Goal: Task Accomplishment & Management: Use online tool/utility

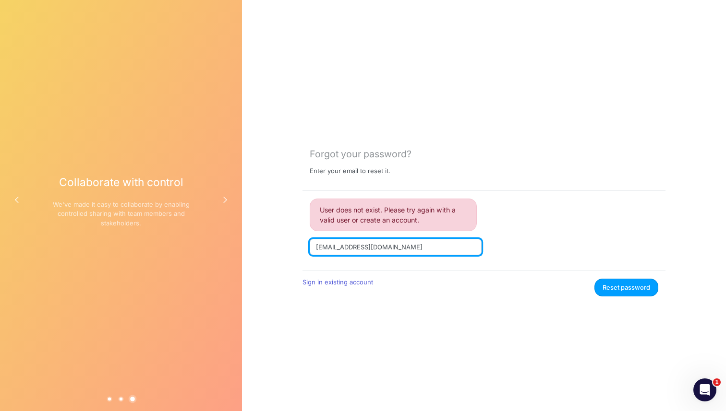
click at [398, 252] on input "romy@askannie.fun" at bounding box center [395, 247] width 172 height 16
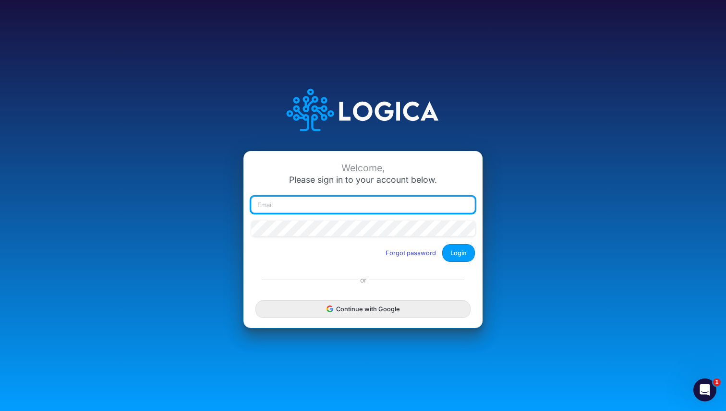
click at [333, 203] on input "email" at bounding box center [363, 205] width 224 height 16
type input "romy@askannie.fun"
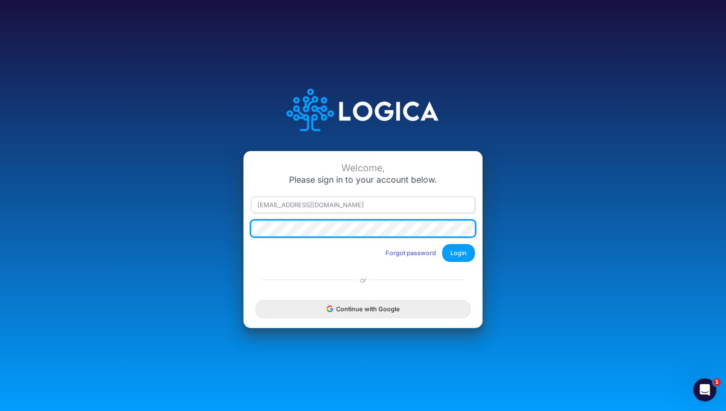
click at [442, 244] on button "Login" at bounding box center [458, 253] width 33 height 18
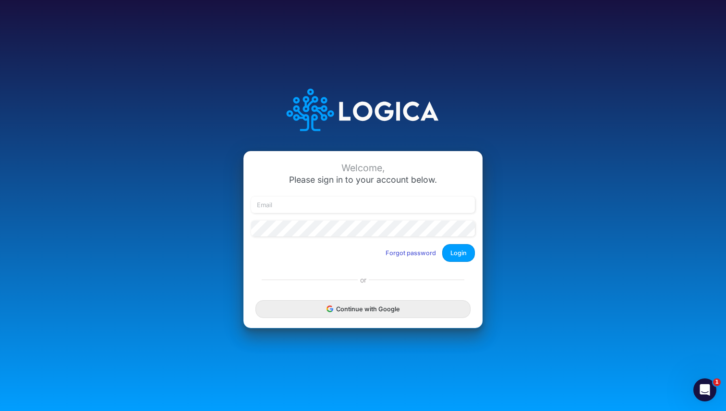
click at [357, 214] on div at bounding box center [363, 209] width 228 height 24
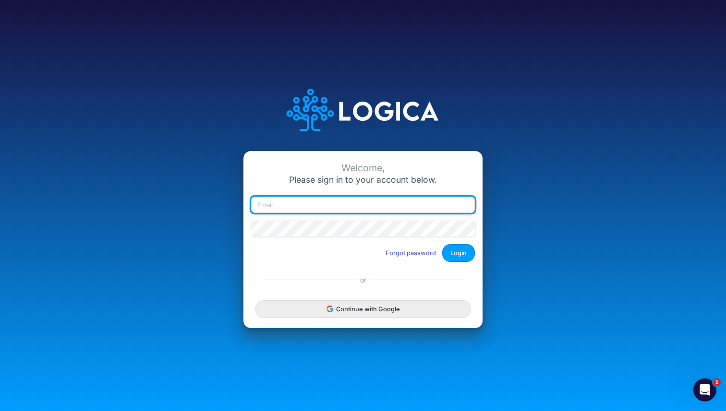
click at [344, 205] on input "email" at bounding box center [363, 205] width 224 height 16
type input "romy@askannie.fun"
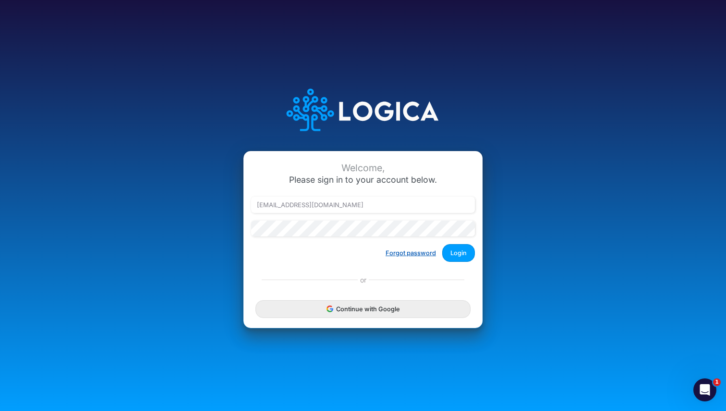
click at [402, 255] on button "Forgot password" at bounding box center [410, 253] width 63 height 16
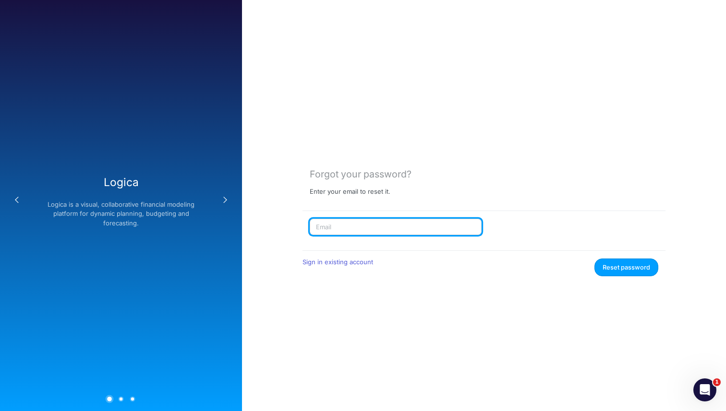
click at [355, 223] on input "text" at bounding box center [395, 227] width 172 height 16
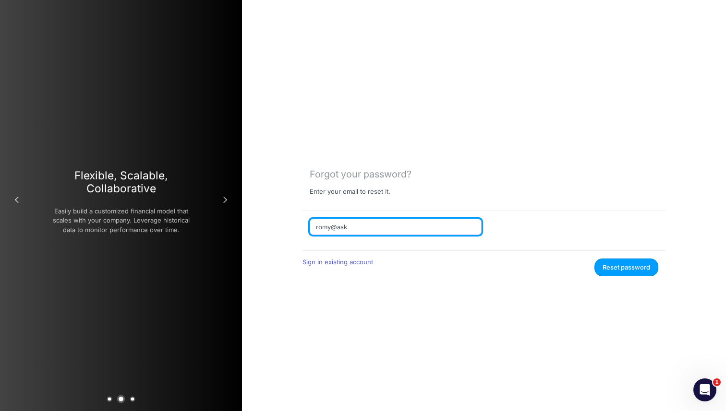
type input "[EMAIL_ADDRESS][DOMAIN_NAME]"
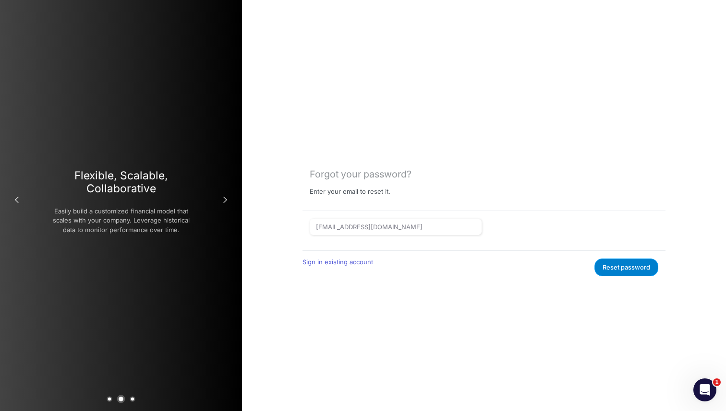
click at [639, 273] on button "Reset password" at bounding box center [626, 268] width 64 height 18
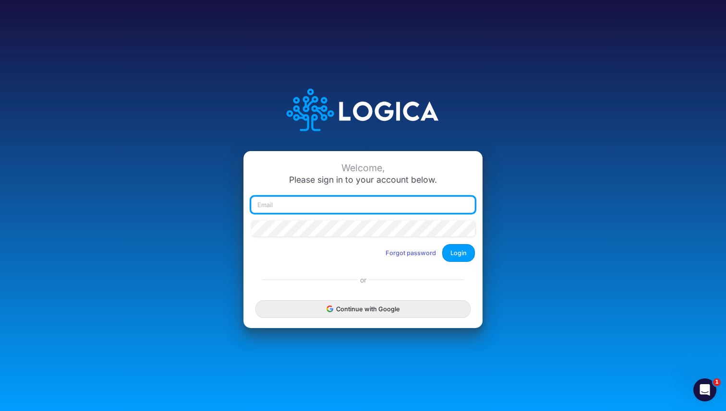
click at [349, 205] on input "email" at bounding box center [363, 205] width 224 height 16
type input "[EMAIL_ADDRESS][DOMAIN_NAME]"
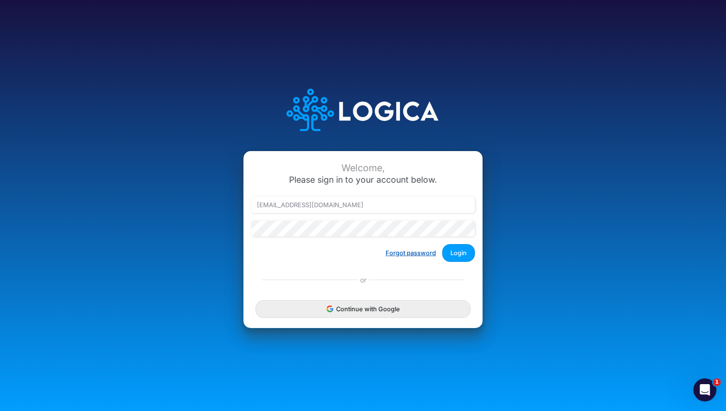
click at [419, 251] on button "Forgot password" at bounding box center [410, 253] width 63 height 16
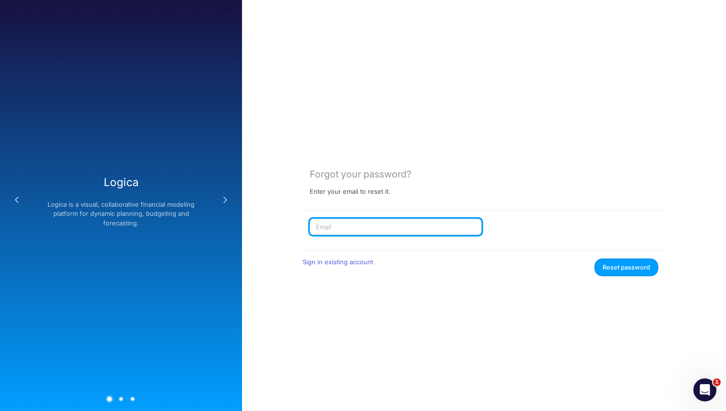
click at [353, 227] on input "text" at bounding box center [395, 227] width 172 height 16
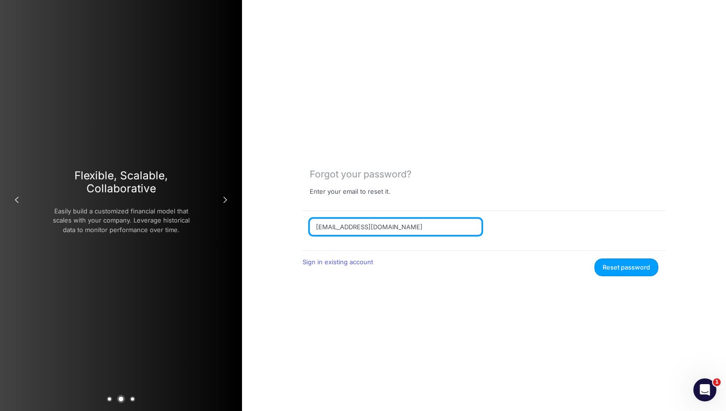
type input "[EMAIL_ADDRESS][DOMAIN_NAME]"
click at [594, 259] on button "Reset password" at bounding box center [626, 268] width 64 height 18
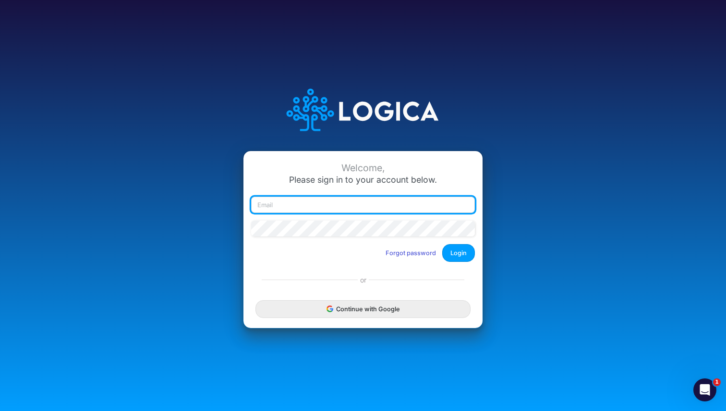
click at [354, 203] on input "email" at bounding box center [363, 205] width 224 height 16
type input "romy620@gmail.com"
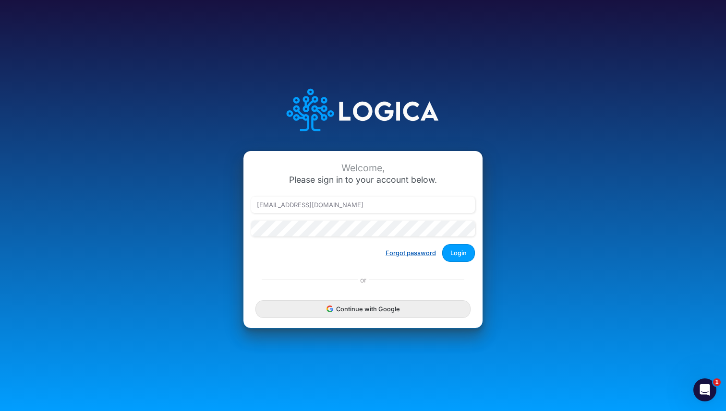
click at [412, 252] on button "Forgot password" at bounding box center [410, 253] width 63 height 16
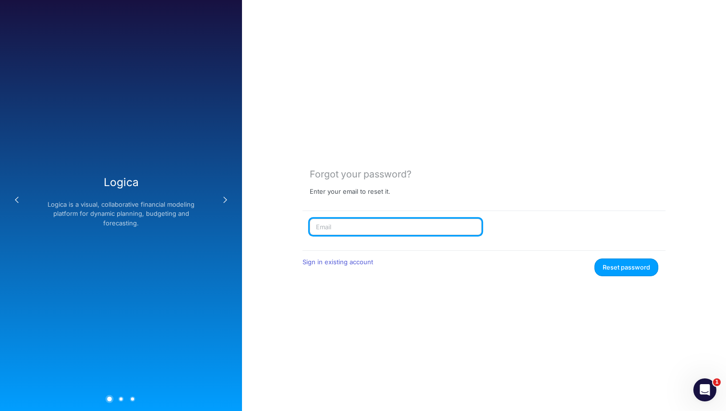
click at [384, 224] on input "text" at bounding box center [395, 227] width 172 height 16
type input "romy620@gmail.com"
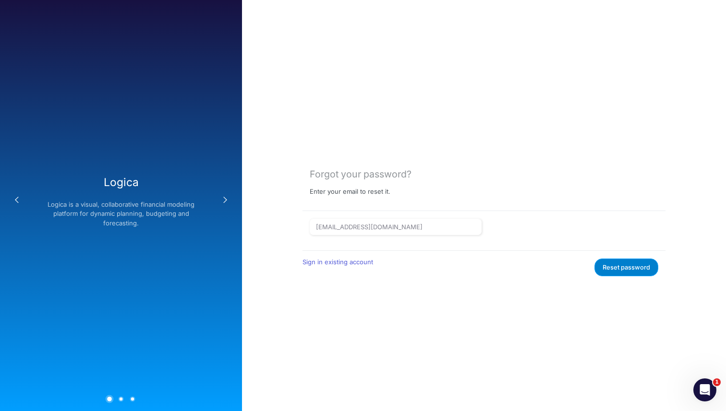
click at [605, 263] on button "Reset password" at bounding box center [626, 268] width 64 height 18
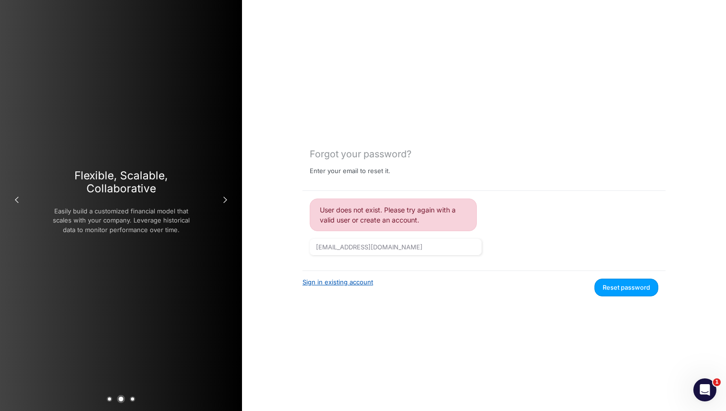
click at [343, 283] on link "Sign in existing account" at bounding box center [337, 282] width 71 height 8
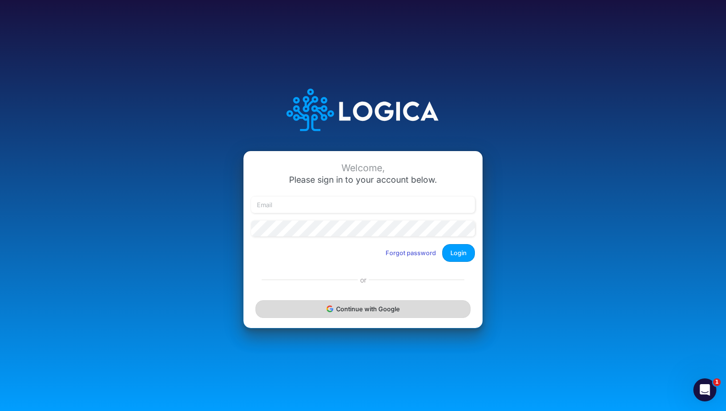
click at [379, 310] on button "Continue with Google" at bounding box center [362, 309] width 215 height 18
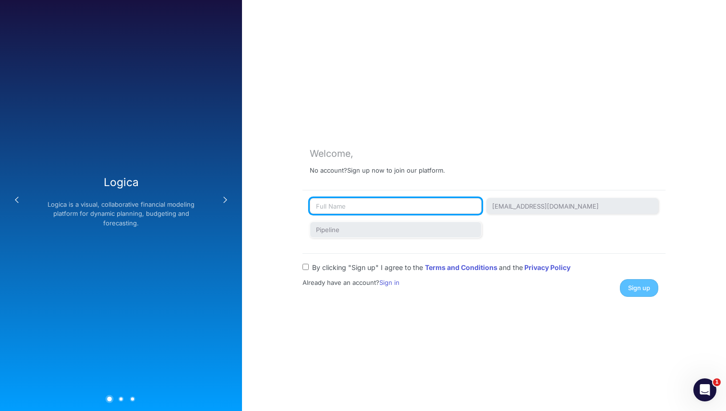
click at [371, 199] on input "text" at bounding box center [395, 206] width 172 height 16
type input "Romy"
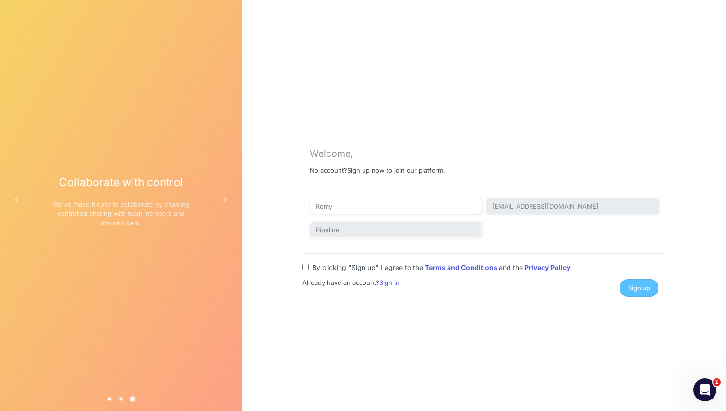
click at [307, 265] on input "By clicking "Sign up" I agree to the Terms and Conditions and the Privacy Policy" at bounding box center [305, 267] width 6 height 6
checkbox input "true"
click at [641, 291] on span "Sign up" at bounding box center [639, 288] width 22 height 7
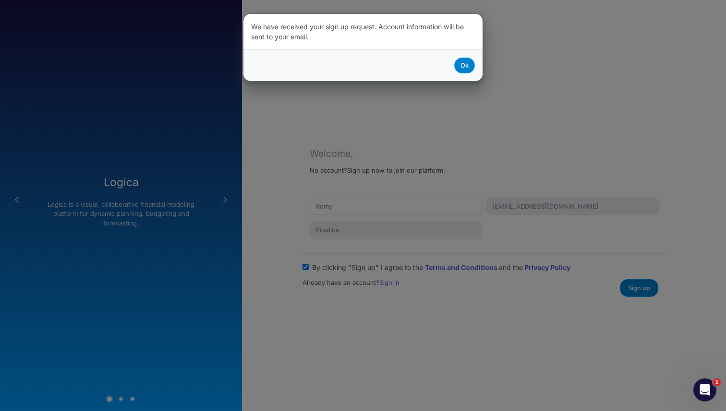
click at [463, 67] on button "Ok" at bounding box center [464, 66] width 21 height 16
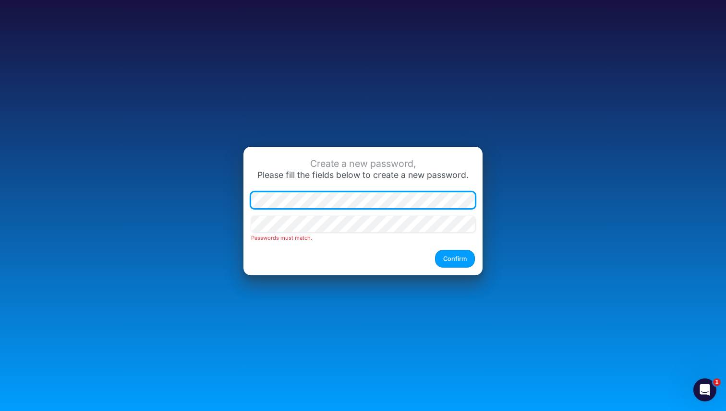
click at [188, 185] on div "Create a new password, Please fill the fields below to create a new password. P…" at bounding box center [363, 205] width 484 height 167
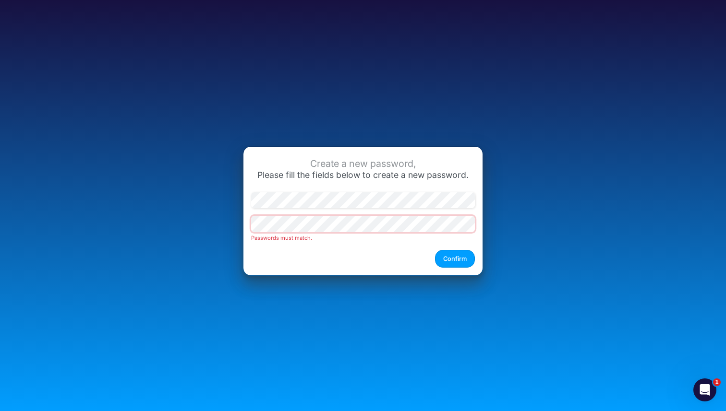
click at [175, 219] on div "Create a new password, Please fill the fields below to create a new password. P…" at bounding box center [363, 205] width 484 height 167
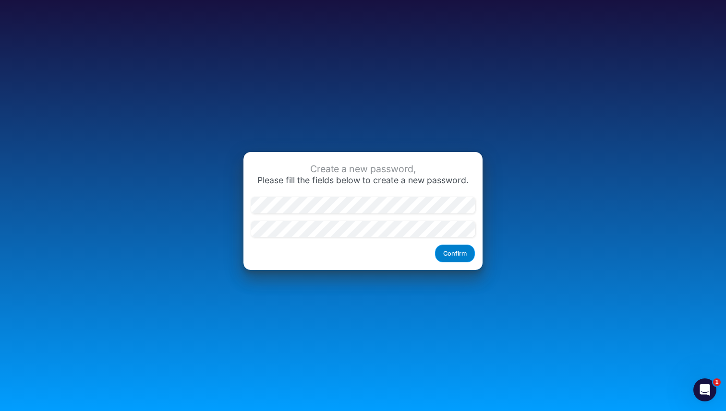
click at [464, 253] on button "Confirm" at bounding box center [455, 254] width 40 height 18
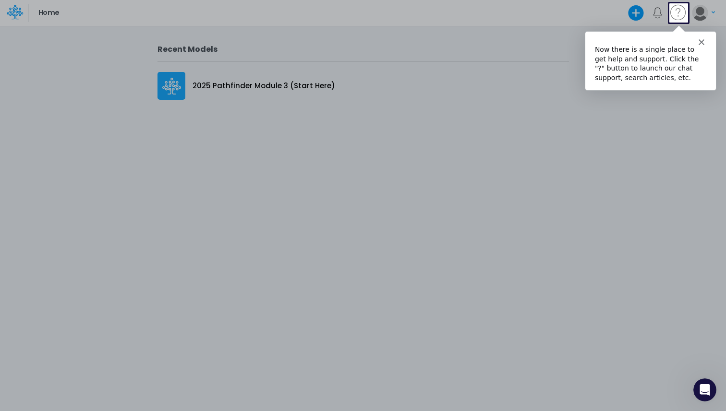
click at [703, 44] on icon "Close" at bounding box center [701, 41] width 6 height 6
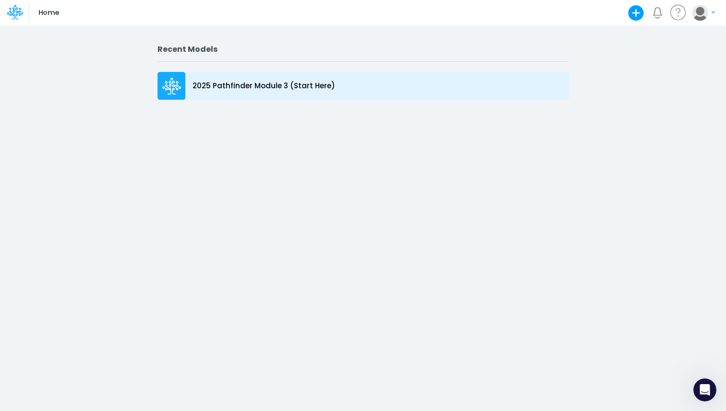
click at [276, 79] on div "2025 Pathfinder Module 3 (Start Here)" at bounding box center [362, 86] width 411 height 28
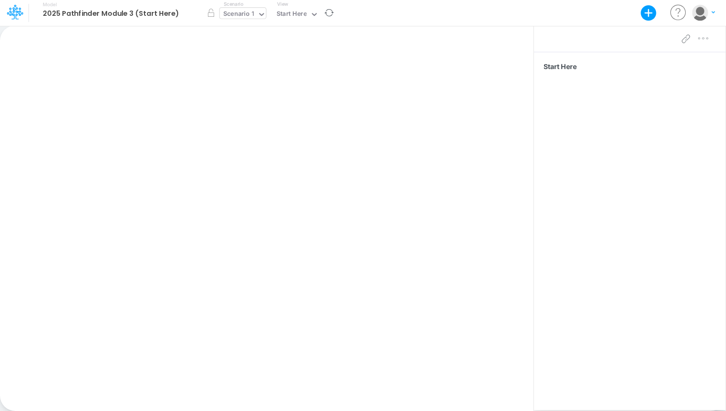
click at [244, 17] on div "Scenario 1" at bounding box center [238, 14] width 31 height 11
click at [247, 32] on div "Scenario 1" at bounding box center [240, 31] width 31 height 9
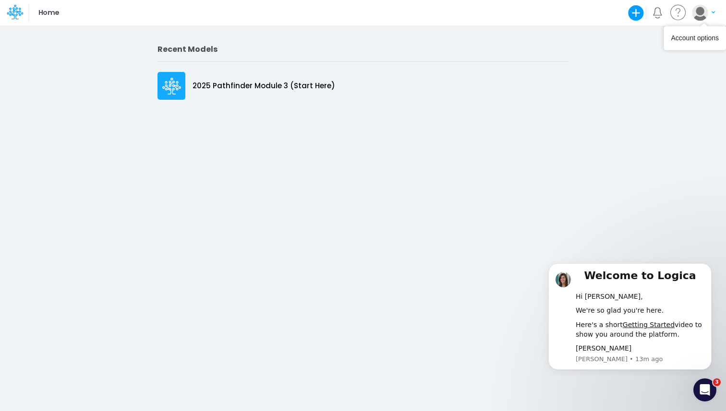
click at [703, 15] on img "button" at bounding box center [699, 13] width 16 height 16
click at [643, 38] on button "My profile settings" at bounding box center [663, 34] width 103 height 15
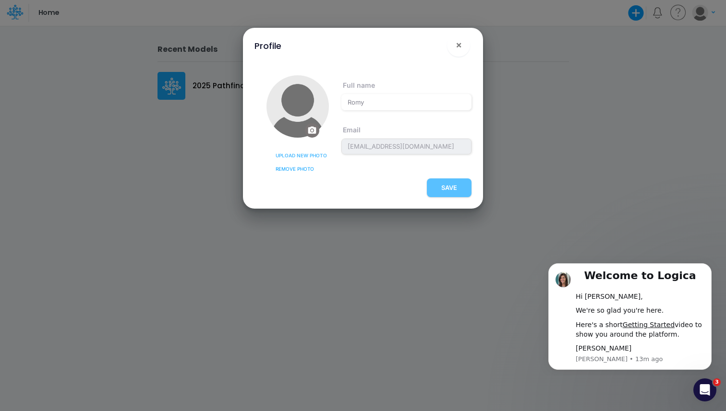
click at [312, 156] on span "Upload new photo" at bounding box center [300, 155] width 51 height 7
click at [0, 0] on input "Upload new photo" at bounding box center [0, 0] width 0 height 0
click at [460, 47] on span "×" at bounding box center [458, 45] width 6 height 12
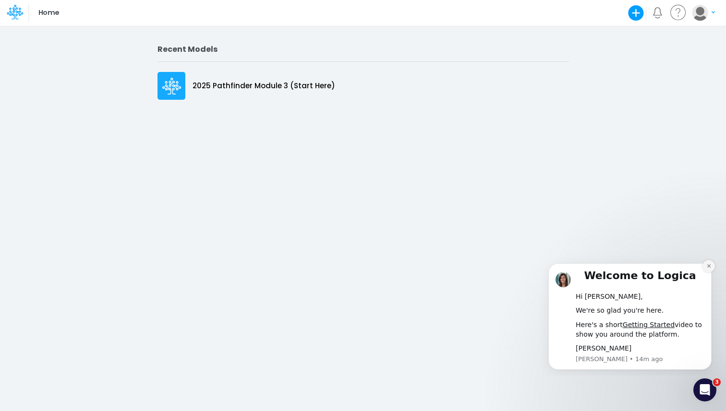
click at [708, 264] on icon "Dismiss notification" at bounding box center [708, 265] width 5 height 5
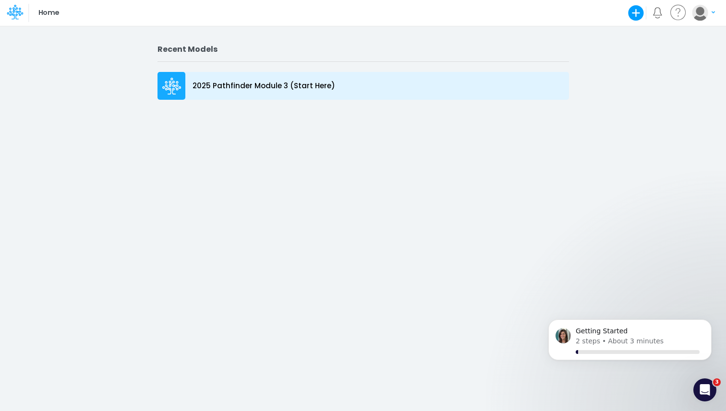
click at [234, 86] on p "2025 Pathfinder Module 3 (Start Here)" at bounding box center [263, 86] width 143 height 11
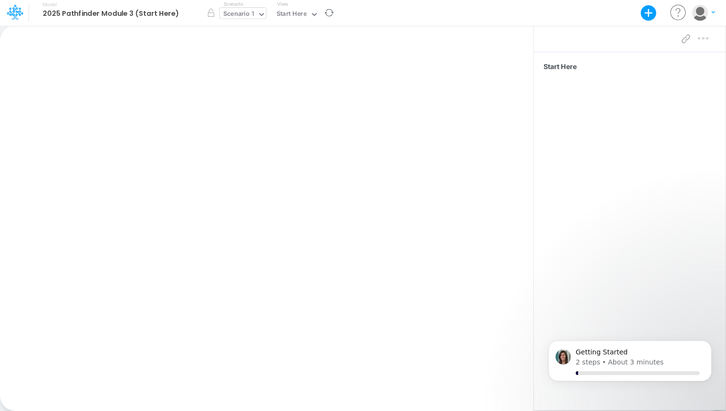
click at [251, 13] on div "Scenario 1" at bounding box center [238, 15] width 37 height 14
click at [120, 12] on b "2025 Pathfinder Module 3 (Start Here)" at bounding box center [111, 14] width 136 height 9
click at [290, 14] on div "Start Here" at bounding box center [291, 14] width 30 height 11
click at [292, 89] on div "Paste Cut Copy AutoFill Ready 100% Sum: null Max: null Min: null Numerical Coun…" at bounding box center [266, 218] width 533 height 386
click at [649, 16] on icon "button" at bounding box center [649, 13] width 16 height 16
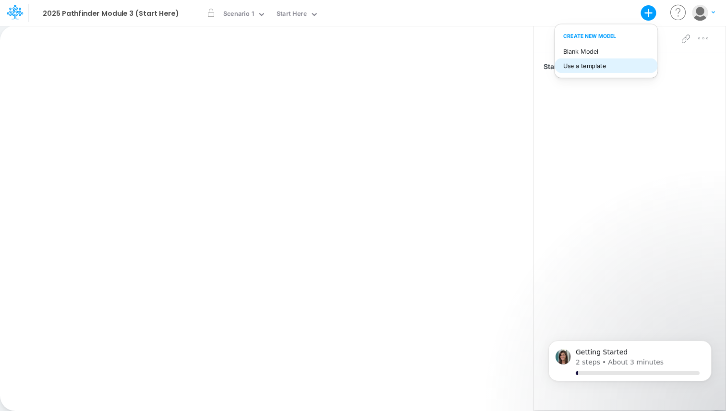
click at [598, 69] on button "Use a template" at bounding box center [605, 66] width 103 height 15
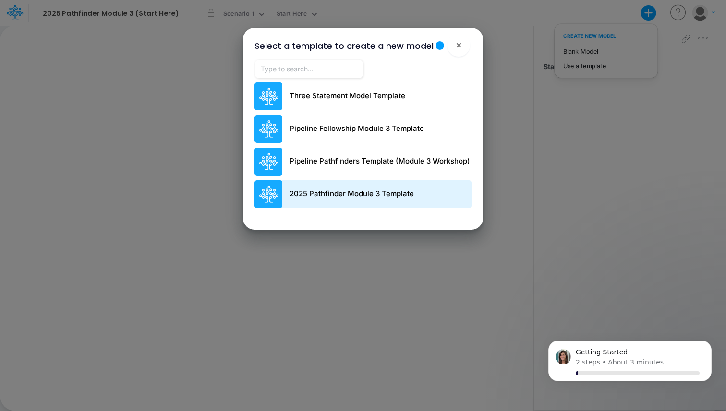
click at [337, 193] on p "2025 Pathfinder Module 3 Template" at bounding box center [351, 194] width 124 height 11
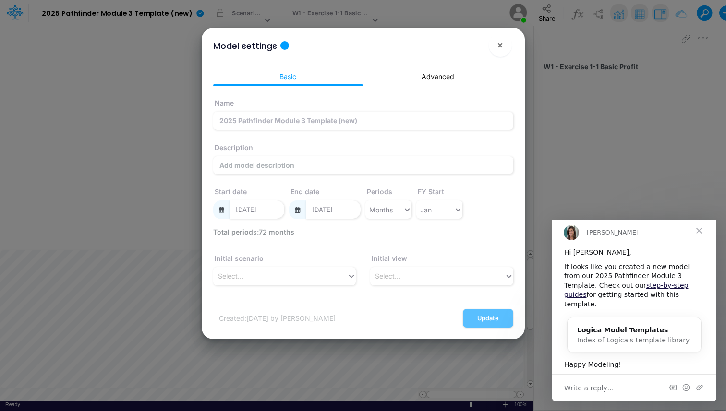
click at [700, 236] on span "Close" at bounding box center [698, 231] width 35 height 35
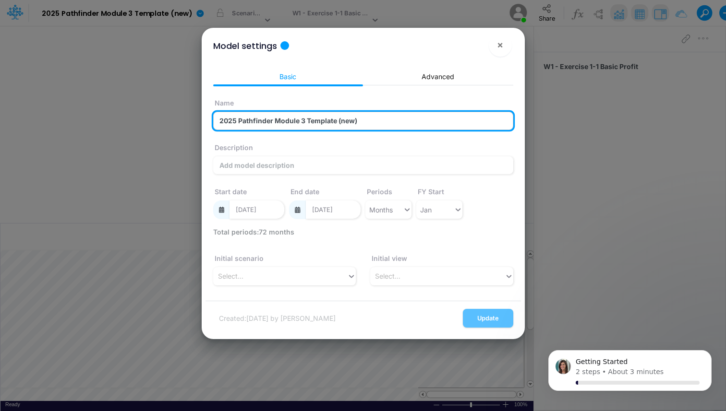
click at [350, 130] on input "2025 Pathfinder Module 3 Template (new)" at bounding box center [363, 121] width 300 height 18
type input "2"
type input "Enrichly Numbers"
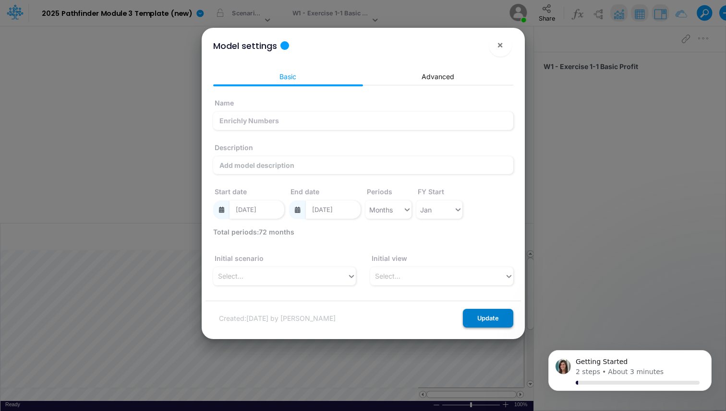
click at [489, 318] on button "Update" at bounding box center [488, 318] width 50 height 19
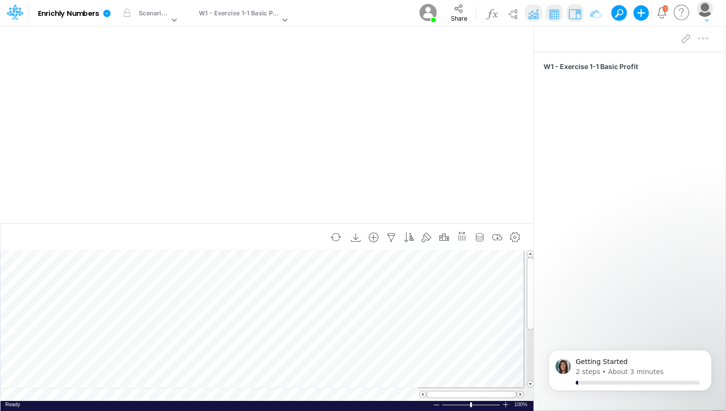
scroll to position [4, 0]
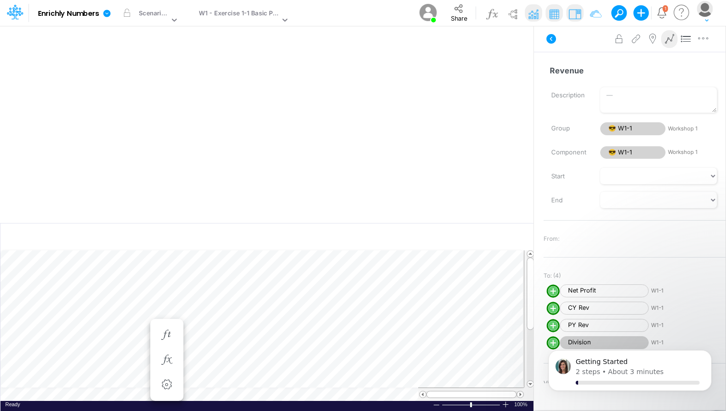
scroll to position [4, 0]
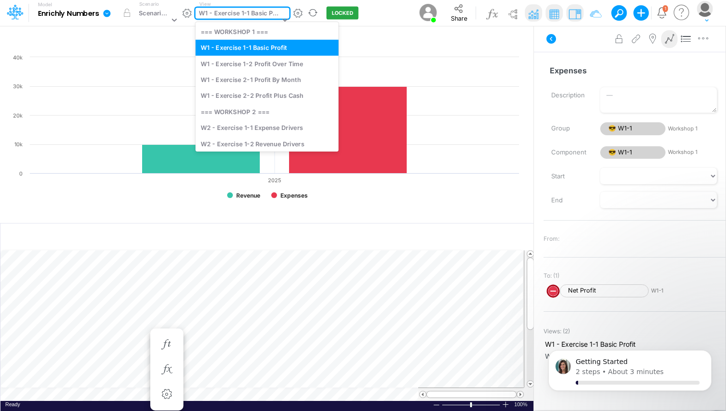
click at [285, 19] on icon at bounding box center [284, 20] width 5 height 3
click at [280, 65] on div "W1 - Exercise 1-2 Profit Over Time" at bounding box center [266, 64] width 143 height 16
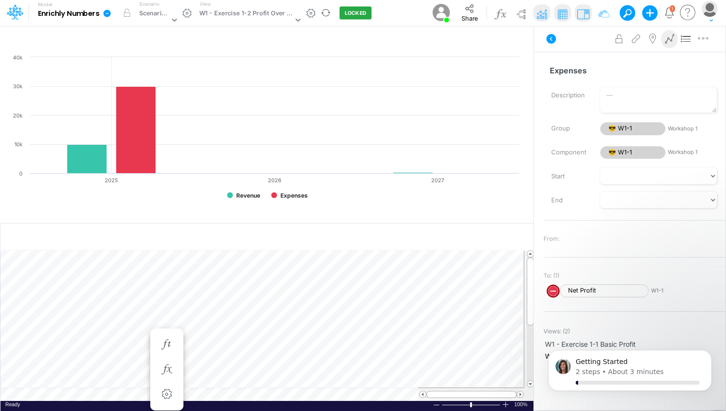
click at [131, 411] on div "Ready 100% Sum: null Max: null Min: null Numerical Count: null Count: null Aver…" at bounding box center [266, 407] width 533 height 12
click at [153, 329] on ul "Expenses = Expenses (Settings)" at bounding box center [166, 370] width 33 height 82
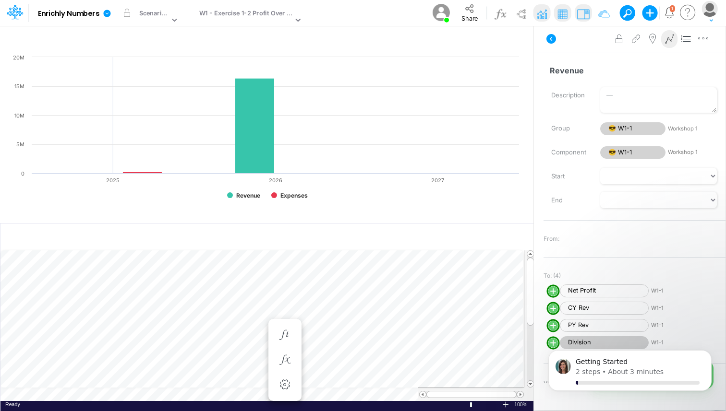
scroll to position [4, 0]
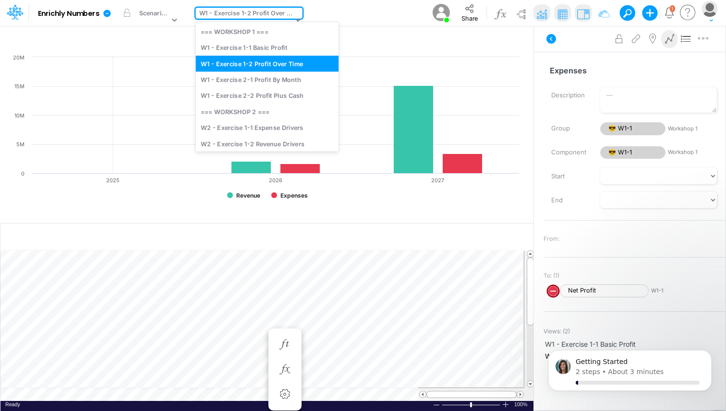
click at [285, 13] on div "W1 - Exercise 1-2 Profit Over Time" at bounding box center [246, 14] width 94 height 11
click at [287, 78] on div "W1 - Exercise 2-1 Profit By Month" at bounding box center [266, 79] width 143 height 16
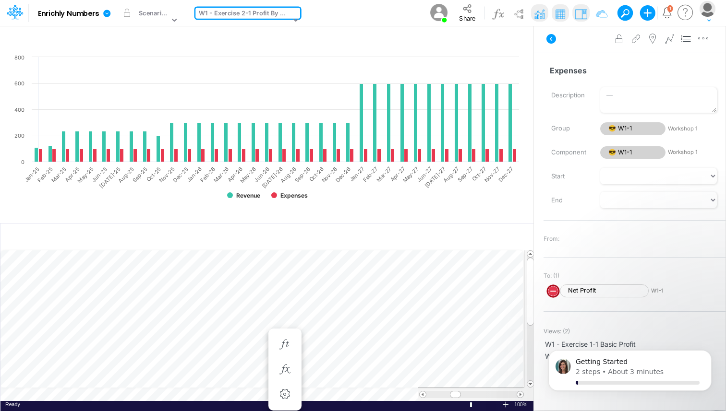
click at [434, 9] on img at bounding box center [439, 13] width 22 height 22
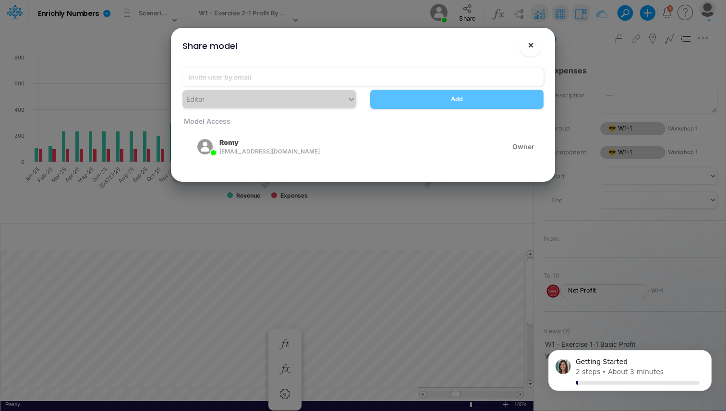
click at [528, 46] on span "×" at bounding box center [530, 45] width 6 height 12
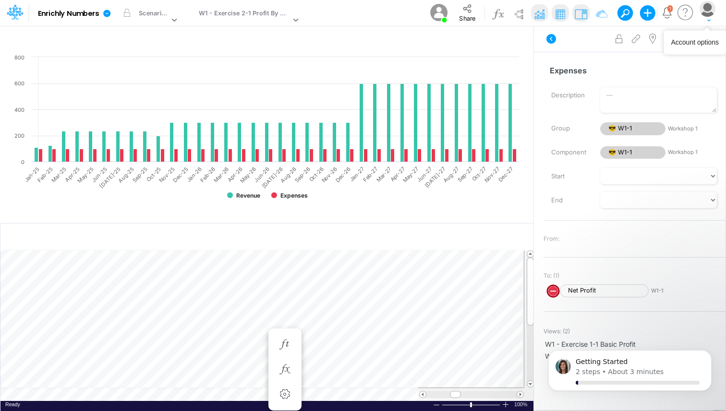
click at [703, 4] on img "button" at bounding box center [707, 8] width 16 height 16
click at [656, 43] on button "My profile settings" at bounding box center [670, 39] width 103 height 15
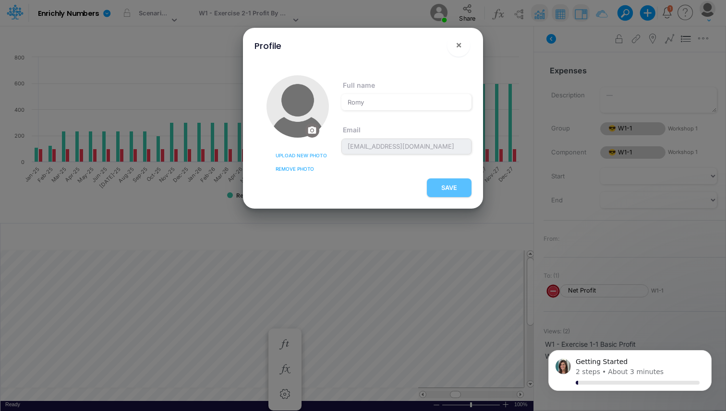
click at [304, 154] on span "Upload new photo" at bounding box center [300, 155] width 51 height 7
click at [0, 0] on input "Upload new photo" at bounding box center [0, 0] width 0 height 0
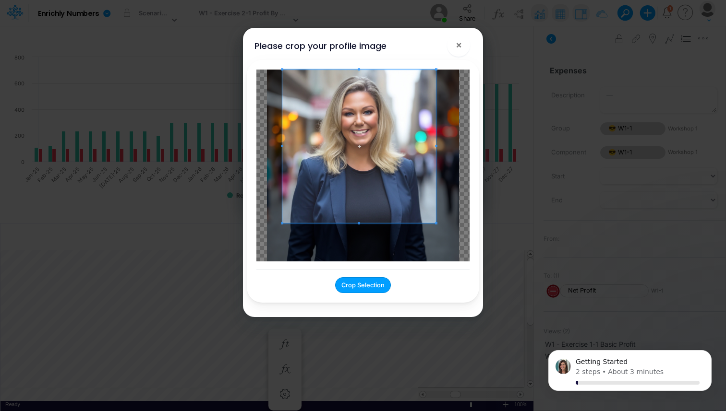
click at [388, 111] on span at bounding box center [359, 147] width 154 height 154
click at [437, 224] on span at bounding box center [436, 223] width 2 height 2
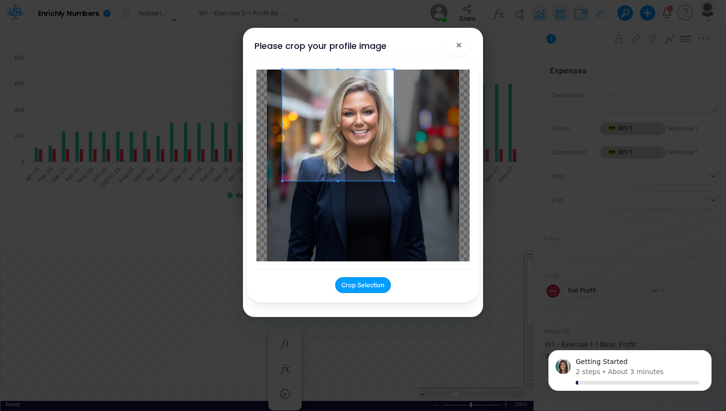
click at [395, 145] on div at bounding box center [362, 166] width 213 height 192
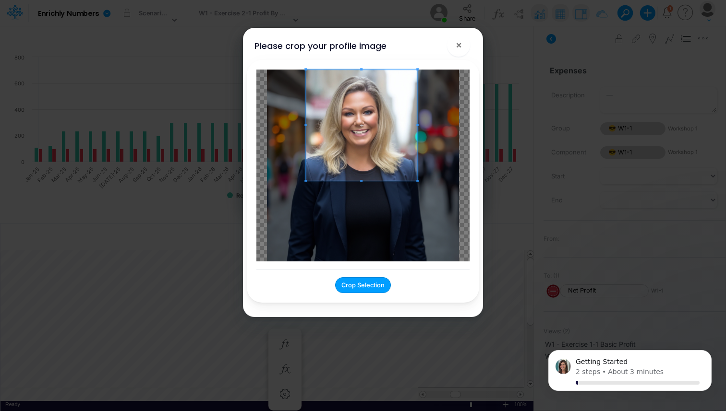
click at [368, 152] on span at bounding box center [361, 125] width 111 height 111
click at [366, 282] on button "Crop Selection" at bounding box center [363, 285] width 56 height 16
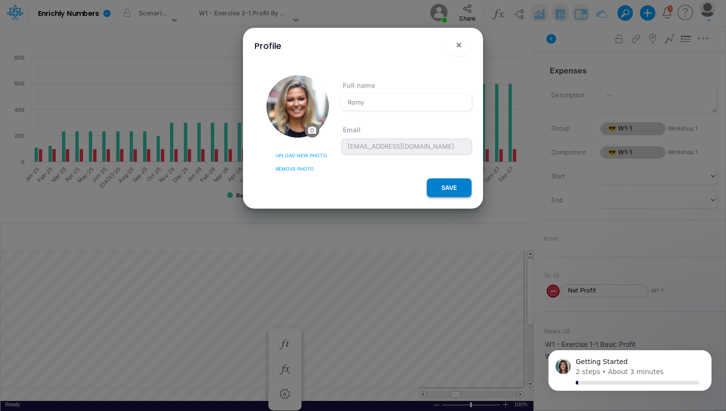
click at [450, 187] on button "SAVE" at bounding box center [449, 188] width 45 height 19
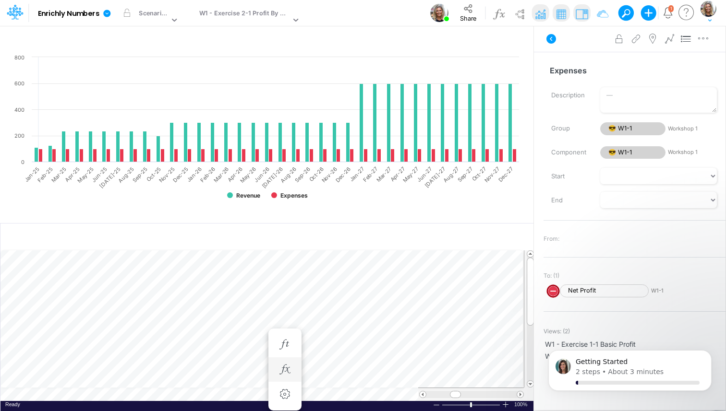
scroll to position [4, 0]
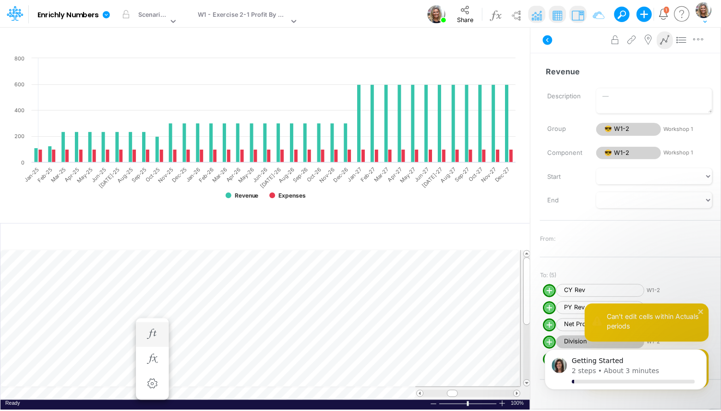
scroll to position [4, 0]
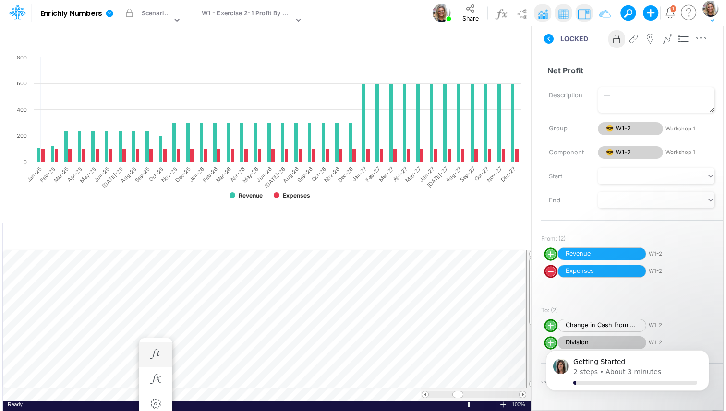
scroll to position [4, 0]
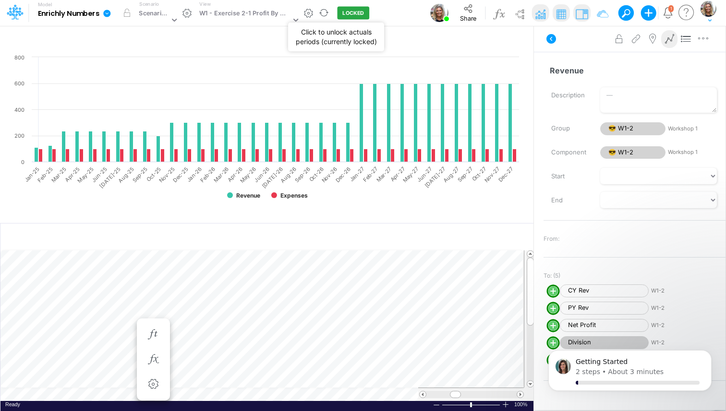
click at [357, 13] on button "LOCKED" at bounding box center [353, 13] width 32 height 13
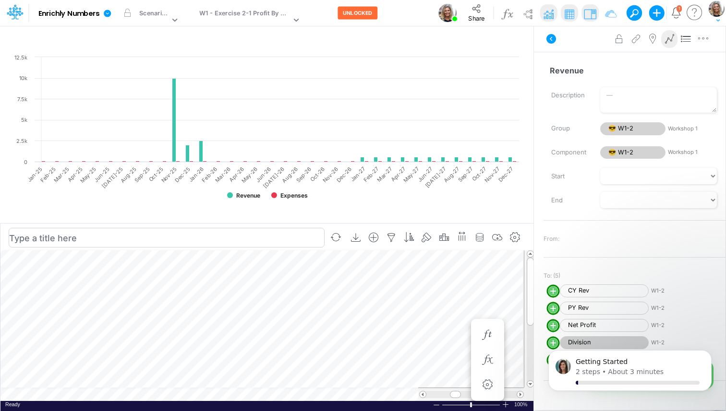
scroll to position [4, 0]
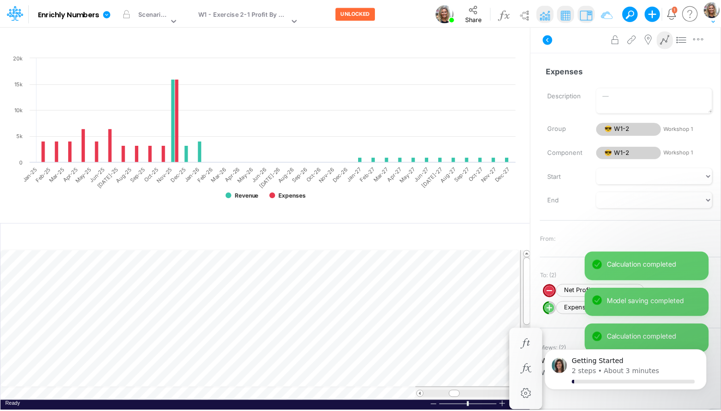
scroll to position [4, 0]
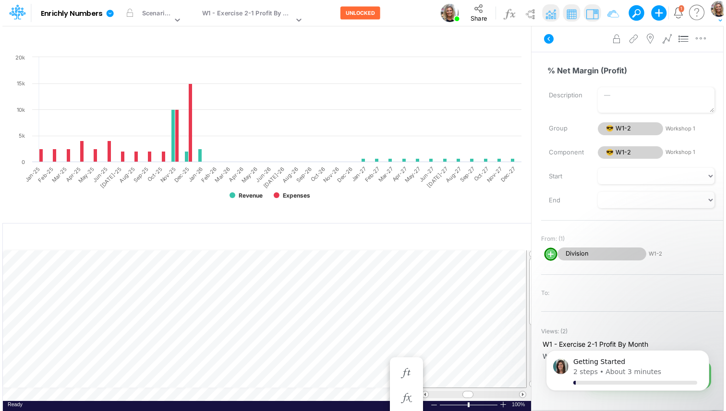
scroll to position [4, 0]
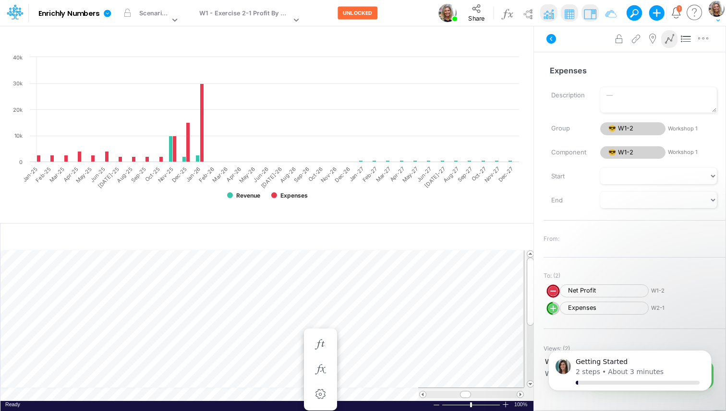
scroll to position [4, 0]
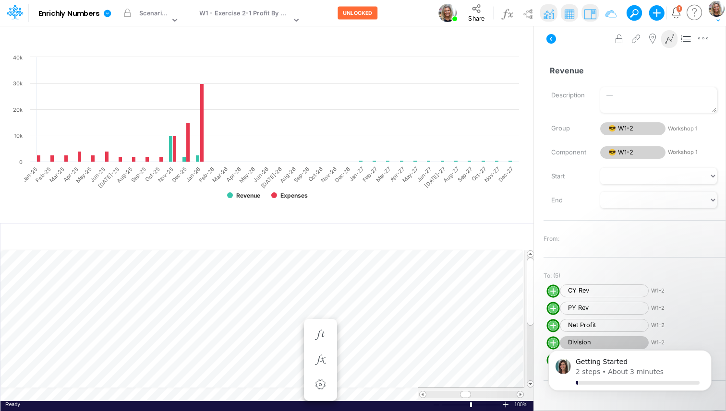
click at [305, 120] on rect at bounding box center [267, 130] width 514 height 156
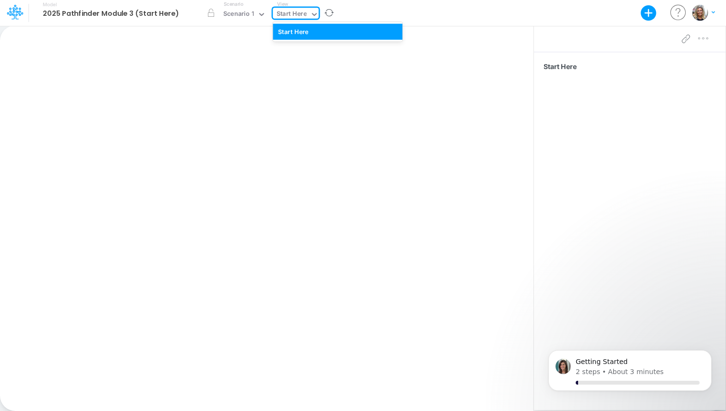
click at [290, 15] on div "Start Here" at bounding box center [291, 14] width 30 height 11
click at [83, 21] on h5 "Model 2025 Pathfinder Module 3 (Start Here)" at bounding box center [105, 13] width 146 height 23
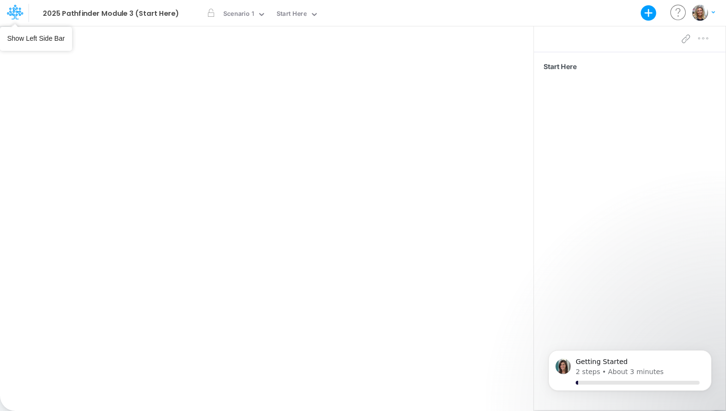
click at [19, 6] on icon at bounding box center [15, 12] width 16 height 16
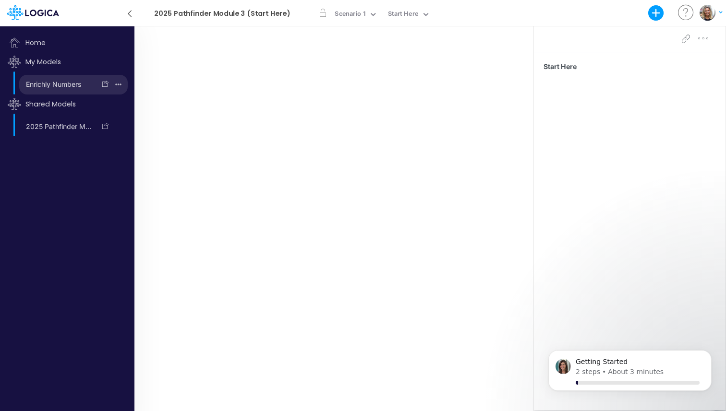
click at [52, 83] on link "Enrichly Numbers" at bounding box center [57, 84] width 76 height 15
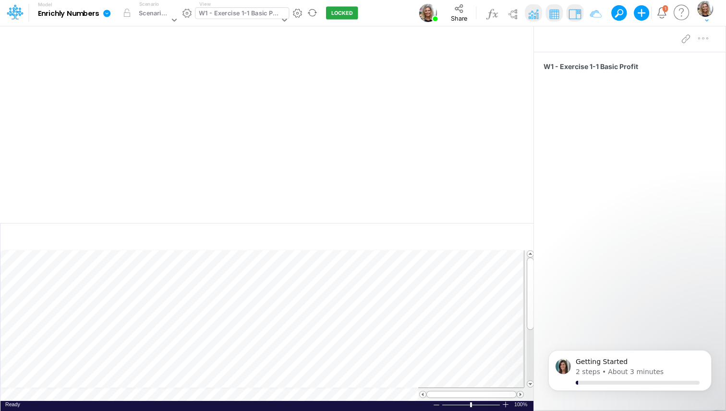
click at [259, 16] on div "W1 - Exercise 1-1 Basic Profit" at bounding box center [239, 14] width 80 height 11
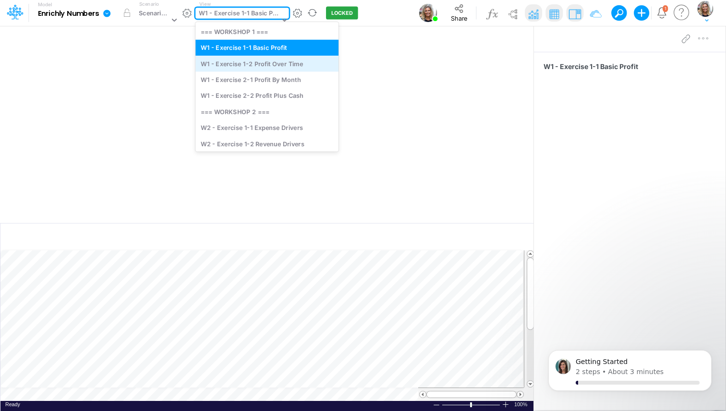
click at [262, 65] on div "W1 - Exercise 1-2 Profit Over Time" at bounding box center [266, 64] width 143 height 16
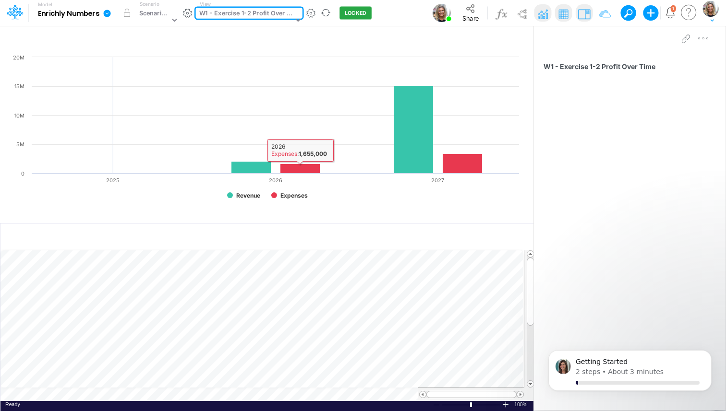
click at [274, 14] on div "W1 - Exercise 1-2 Profit Over Time" at bounding box center [246, 14] width 94 height 11
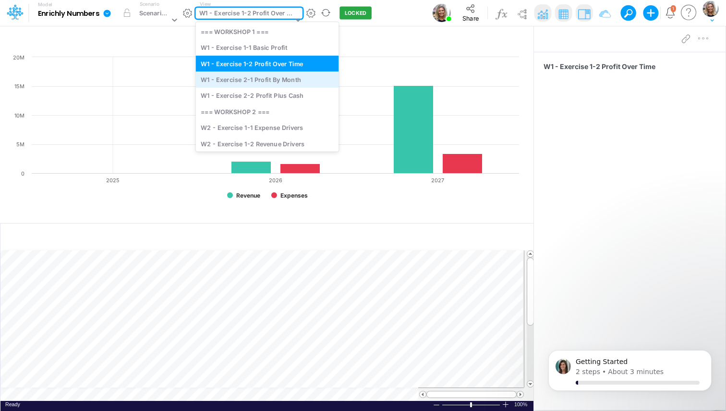
click at [272, 80] on div "W1 - Exercise 2-1 Profit By Month" at bounding box center [267, 79] width 143 height 16
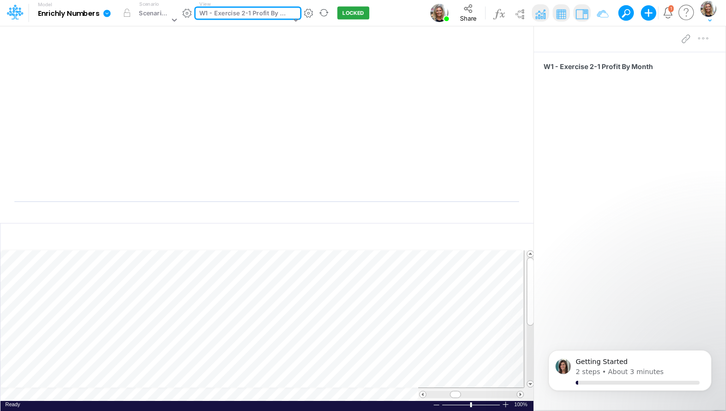
click at [273, 189] on rect at bounding box center [267, 130] width 514 height 156
click at [537, 11] on img at bounding box center [540, 13] width 15 height 15
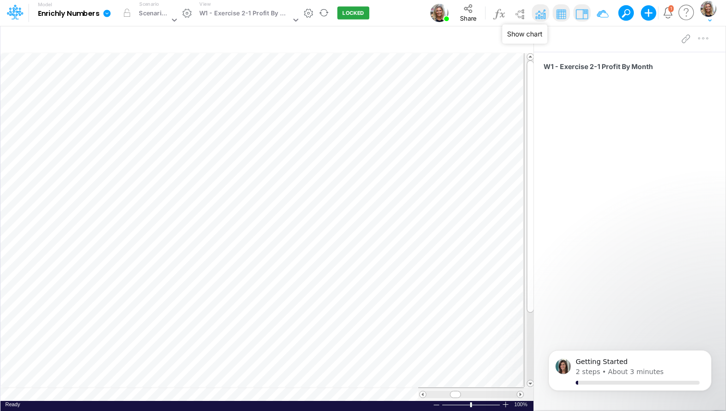
click at [538, 11] on img at bounding box center [540, 13] width 15 height 15
click at [413, 138] on rect at bounding box center [267, 130] width 514 height 156
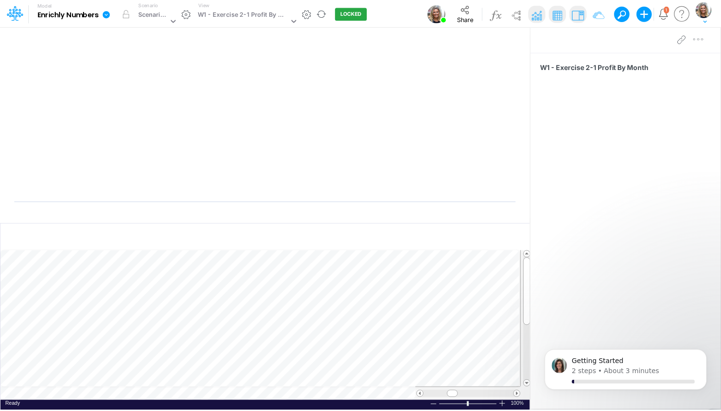
scroll to position [4, 0]
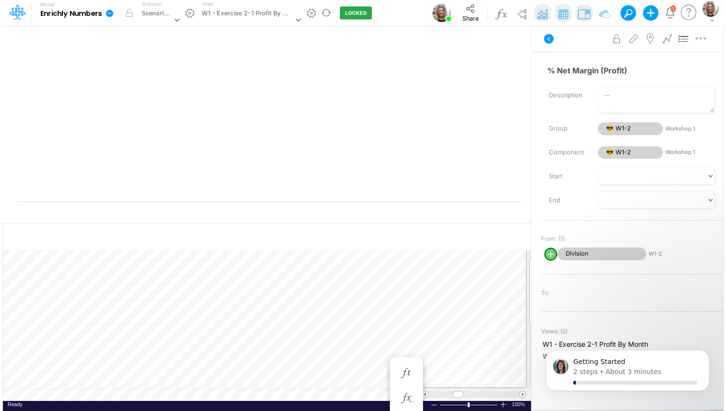
scroll to position [4, 0]
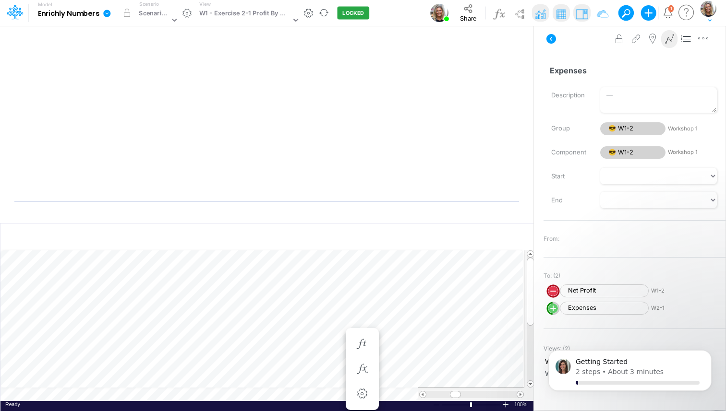
scroll to position [4, 0]
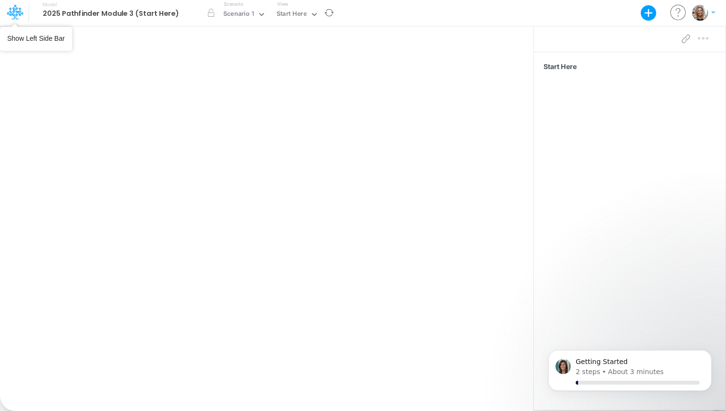
click at [22, 10] on icon at bounding box center [15, 12] width 16 height 16
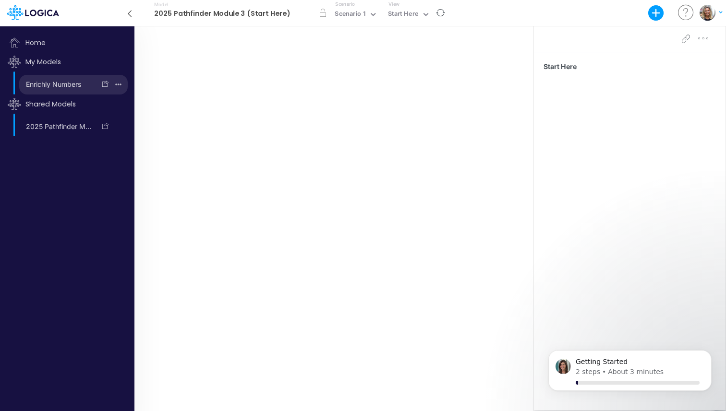
click at [37, 76] on li "Enrichly Numbers Duplicate Delete model" at bounding box center [73, 85] width 108 height 20
click at [76, 82] on link "Enrichly Numbers" at bounding box center [57, 84] width 76 height 15
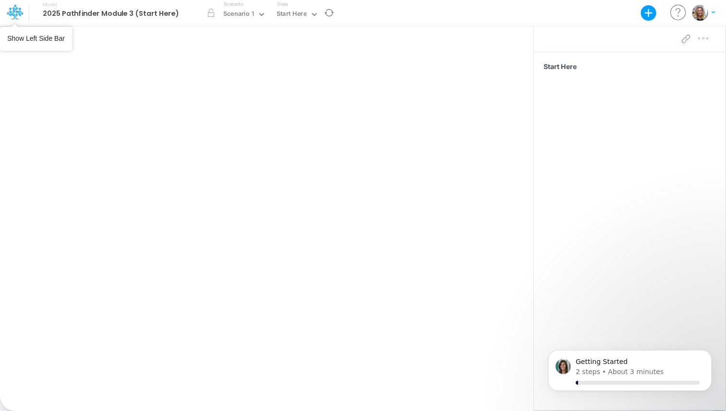
click at [15, 12] on icon at bounding box center [15, 12] width 16 height 16
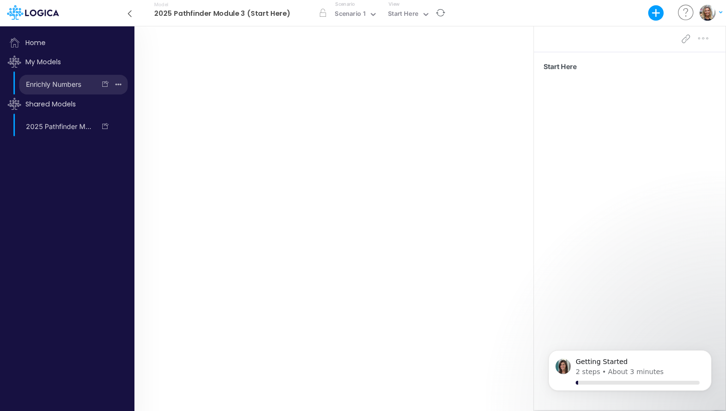
click at [32, 85] on link "Enrichly Numbers" at bounding box center [57, 84] width 76 height 15
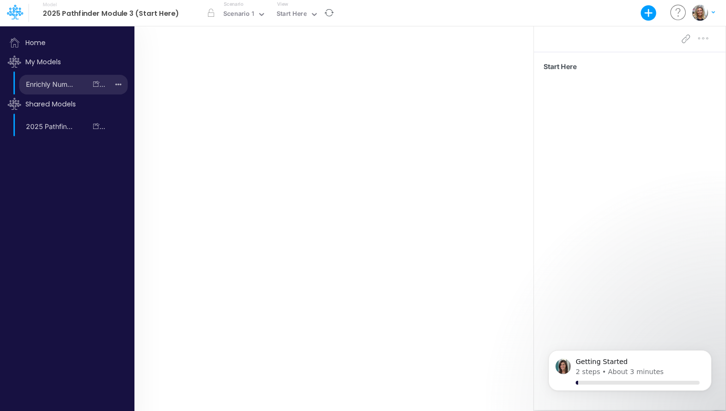
click at [85, 87] on link "Enrichly Numbers" at bounding box center [52, 84] width 67 height 15
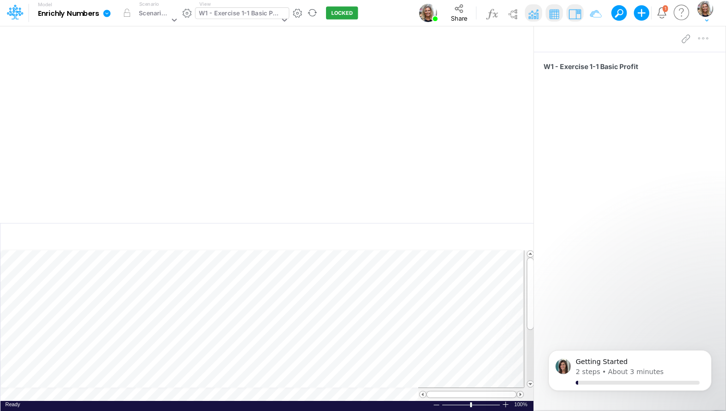
click at [221, 15] on div "W1 - Exercise 1-1 Basic Profit" at bounding box center [239, 14] width 80 height 11
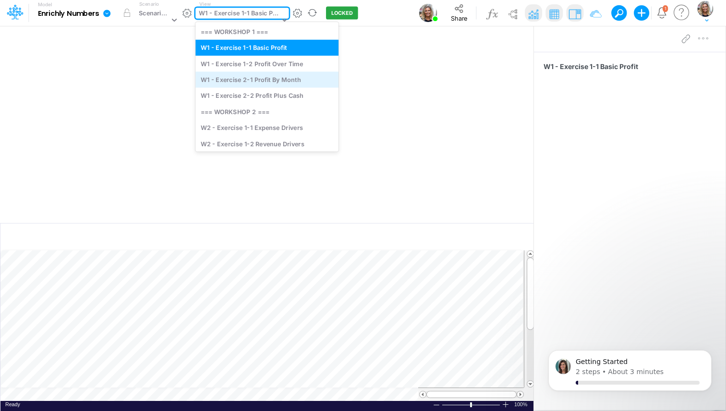
click at [229, 83] on div "W1 - Exercise 2-1 Profit By Month" at bounding box center [266, 79] width 143 height 16
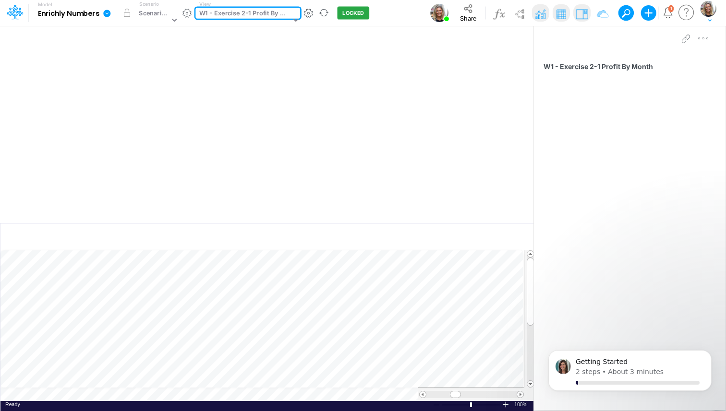
click at [537, 16] on img at bounding box center [540, 13] width 15 height 15
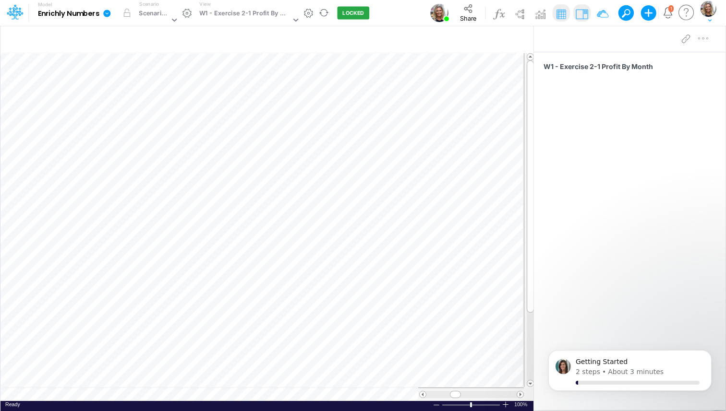
click at [111, 394] on table at bounding box center [267, 227] width 534 height 348
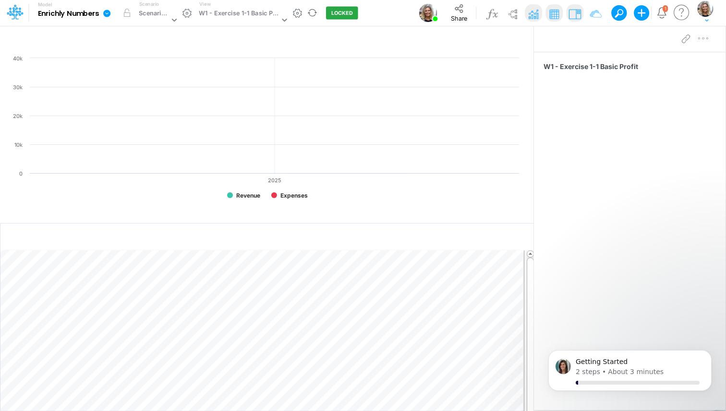
scroll to position [4, 0]
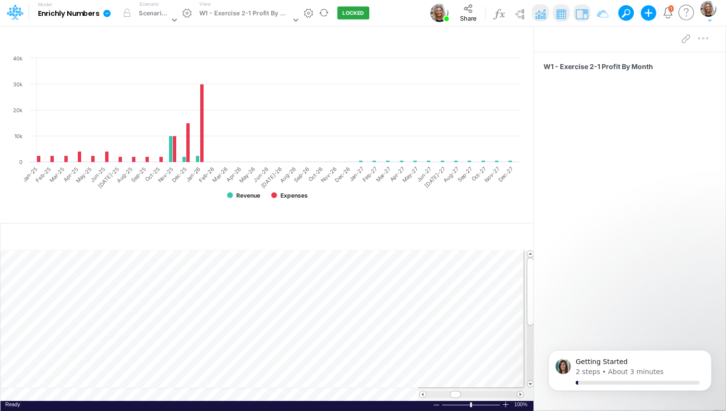
scroll to position [4, 0]
click at [540, 15] on img at bounding box center [540, 13] width 15 height 15
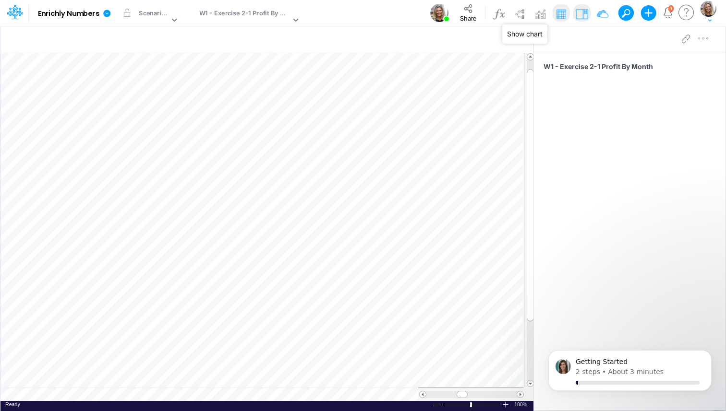
click at [554, 20] on img at bounding box center [560, 13] width 15 height 15
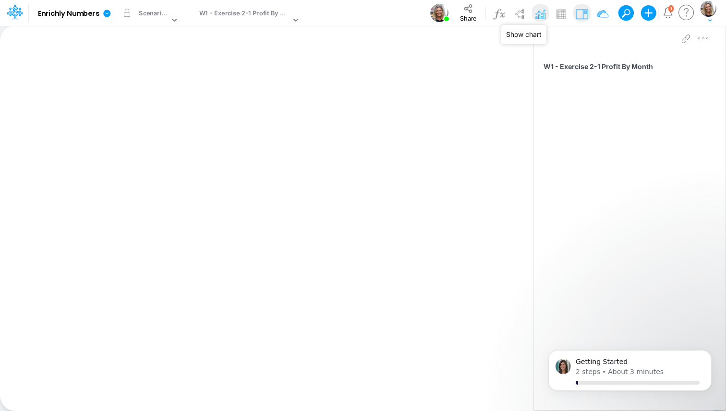
click at [538, 17] on img at bounding box center [540, 13] width 15 height 15
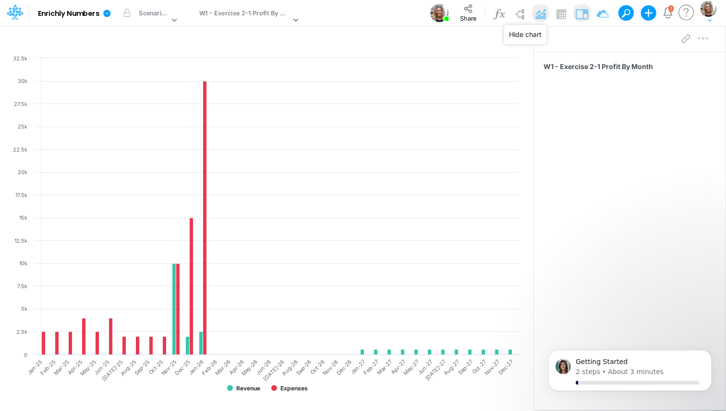
click at [539, 17] on img at bounding box center [540, 13] width 15 height 15
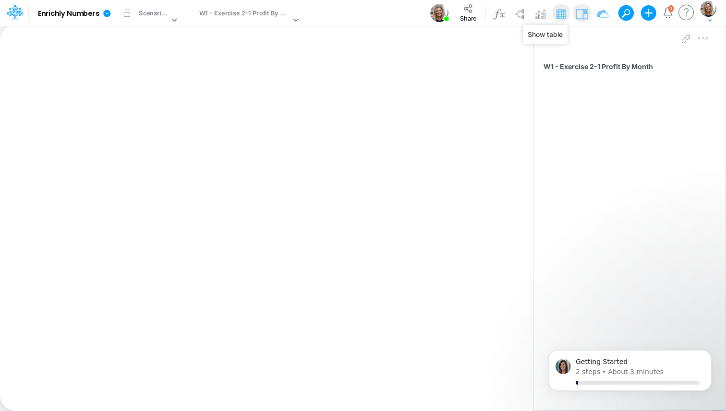
click at [562, 14] on img at bounding box center [560, 13] width 15 height 15
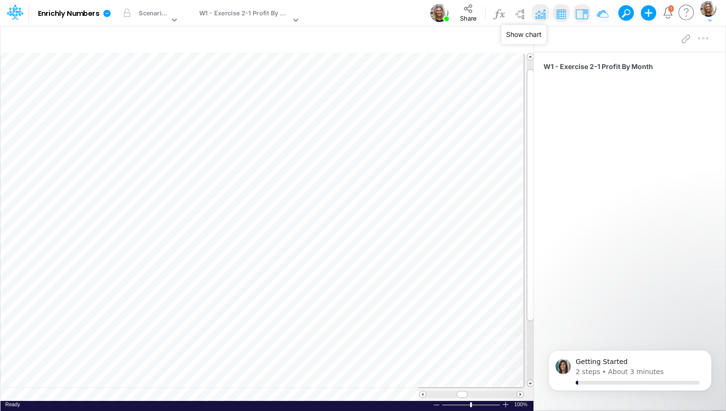
click at [533, 19] on img at bounding box center [540, 13] width 15 height 15
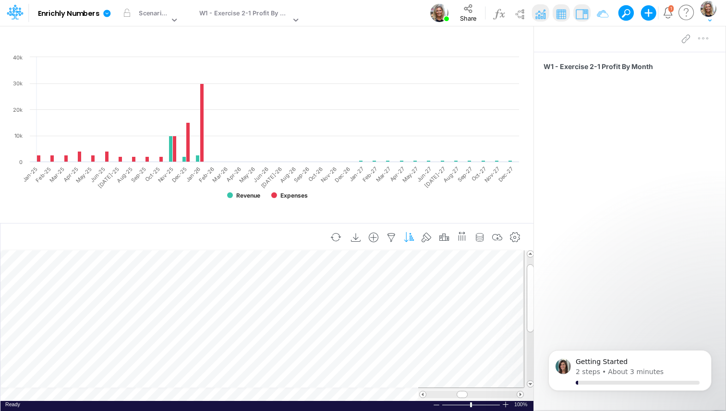
scroll to position [4, 0]
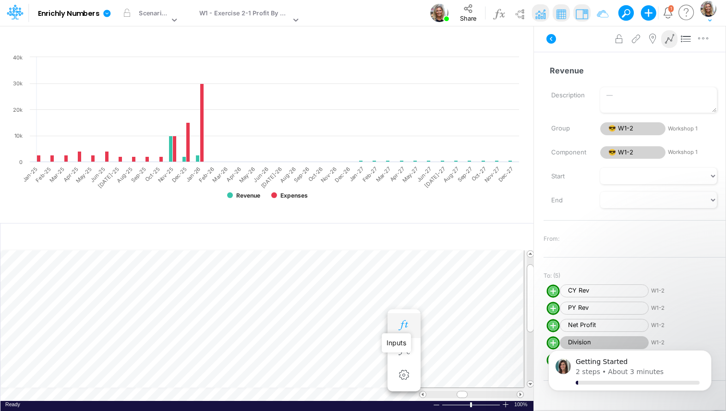
click at [407, 329] on icon "button" at bounding box center [403, 326] width 14 height 10
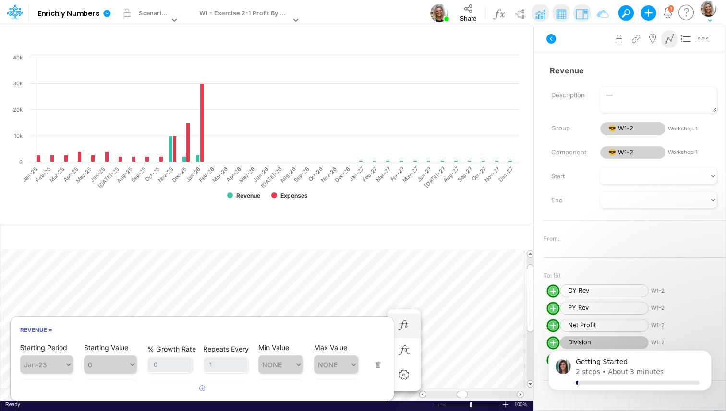
click at [60, 360] on span "Jan-23" at bounding box center [46, 365] width 53 height 18
click at [119, 331] on h6 "Revenue =" at bounding box center [202, 329] width 383 height 17
click at [109, 327] on h6 "Revenue =" at bounding box center [202, 329] width 383 height 17
click at [370, 17] on div "Model Enrichly Numbers Edit model settings Duplicate Import QuickBooks QuickBoo…" at bounding box center [363, 13] width 655 height 26
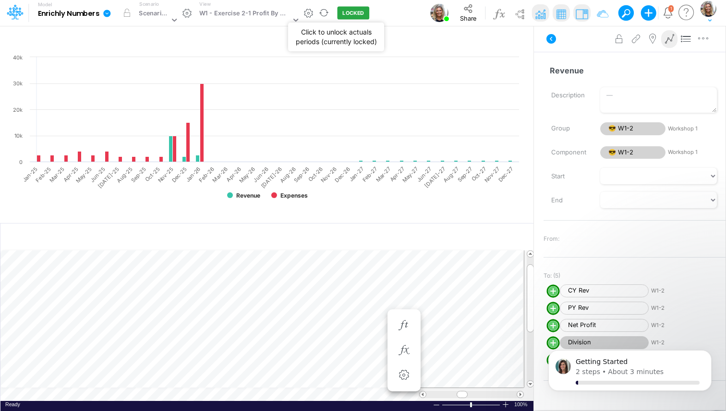
click at [349, 13] on button "LOCKED" at bounding box center [353, 13] width 32 height 13
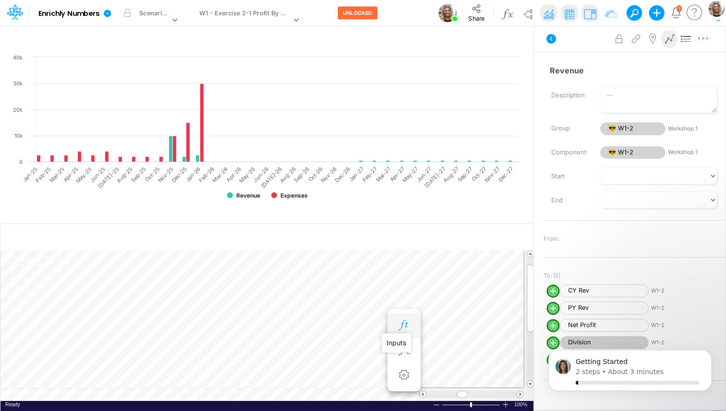
click at [405, 325] on icon "button" at bounding box center [403, 326] width 14 height 10
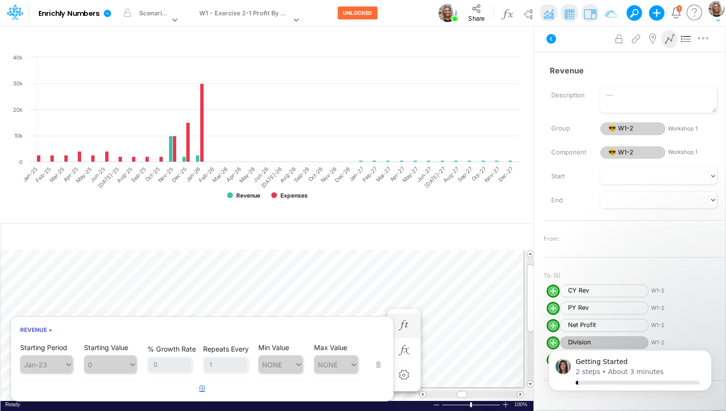
click at [204, 390] on icon "button" at bounding box center [202, 388] width 6 height 6
click at [375, 364] on div "Starting Period Jan-23 Starting Value 0 % Growth Rate 0 Repeats Every 1 Min Val…" at bounding box center [202, 359] width 364 height 30
click at [412, 333] on li "Revenue = Starting Period Jan-23 Starting Value 0 % Growth Rate 0 Repeats Every…" at bounding box center [403, 325] width 33 height 25
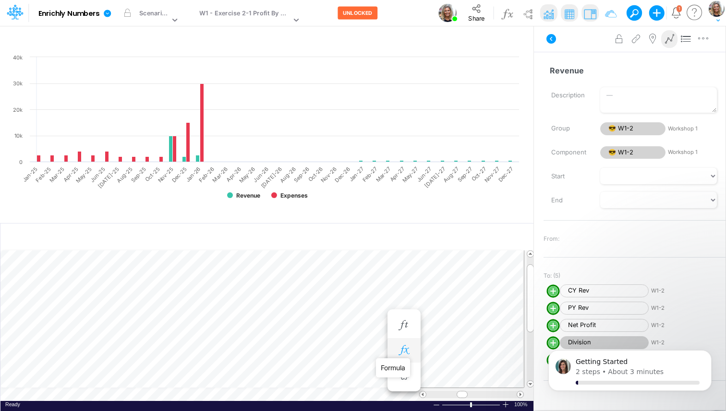
click at [404, 353] on icon "button" at bounding box center [403, 350] width 14 height 10
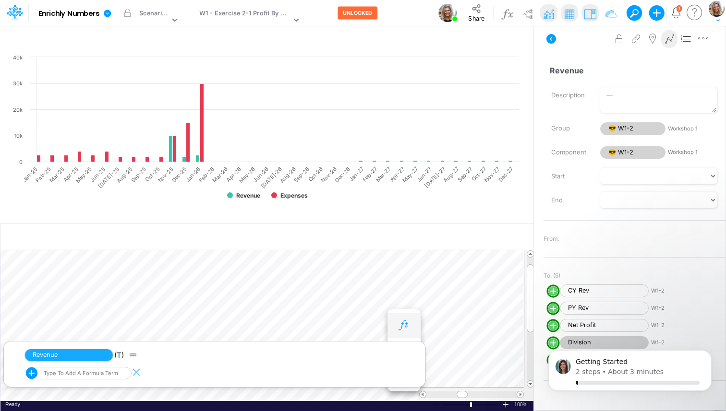
click at [406, 329] on icon "button" at bounding box center [403, 326] width 14 height 10
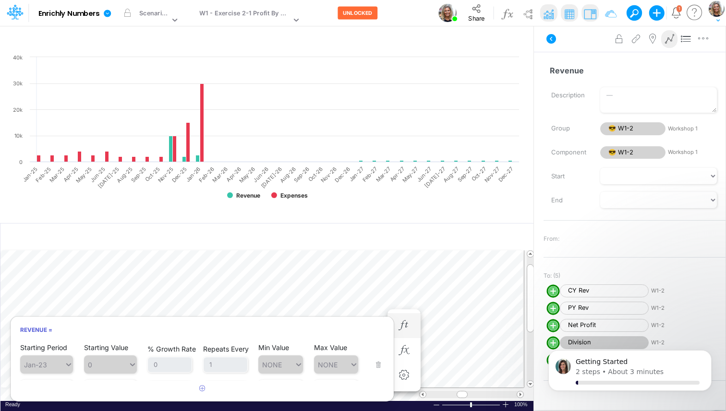
click at [274, 367] on span "NONE" at bounding box center [280, 365] width 45 height 18
click at [134, 367] on span "0" at bounding box center [110, 365] width 53 height 18
click at [41, 362] on span "Jan-23" at bounding box center [46, 365] width 53 height 18
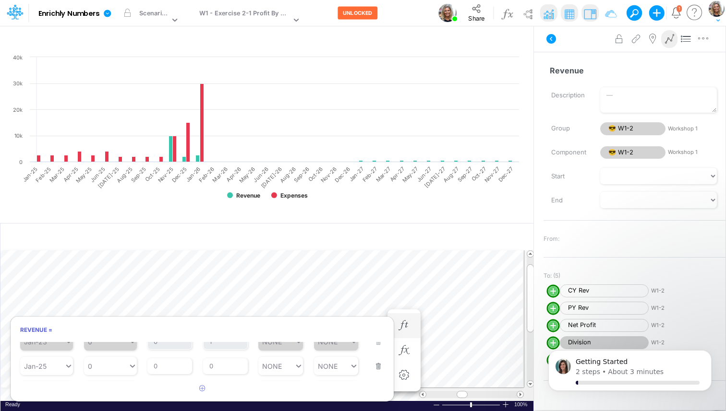
scroll to position [38, 0]
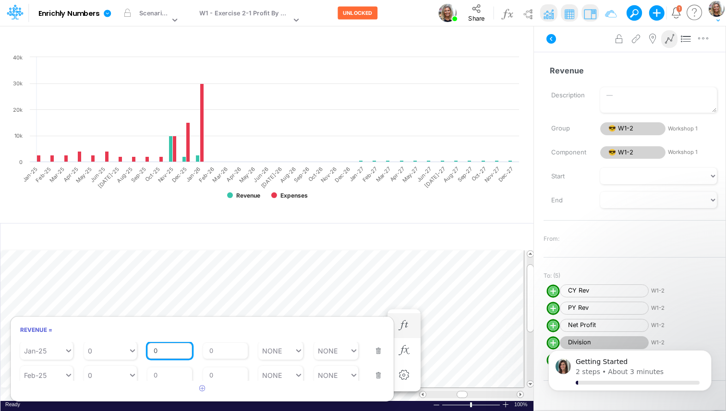
click at [163, 352] on input "0" at bounding box center [169, 351] width 45 height 16
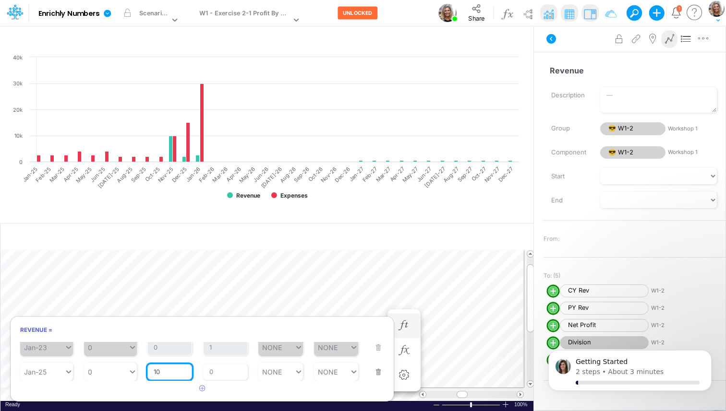
scroll to position [13, 0]
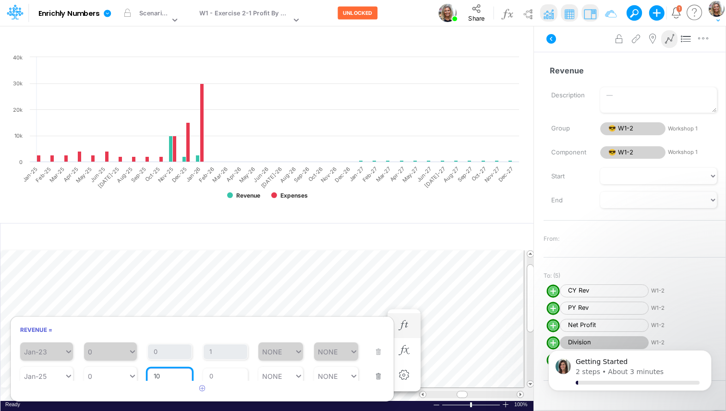
type input "10"
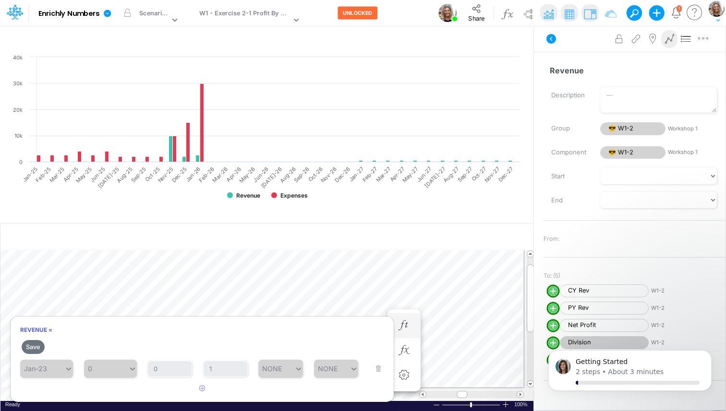
click at [226, 378] on div "Repeats Every 0" at bounding box center [225, 387] width 45 height 28
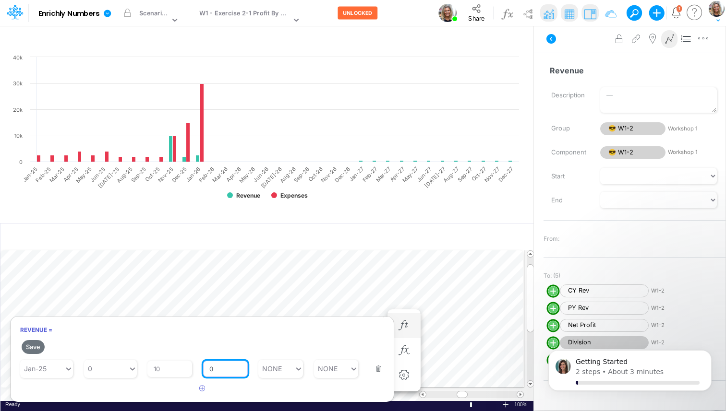
scroll to position [39, 0]
type input "1"
click at [276, 382] on article at bounding box center [202, 389] width 383 height 16
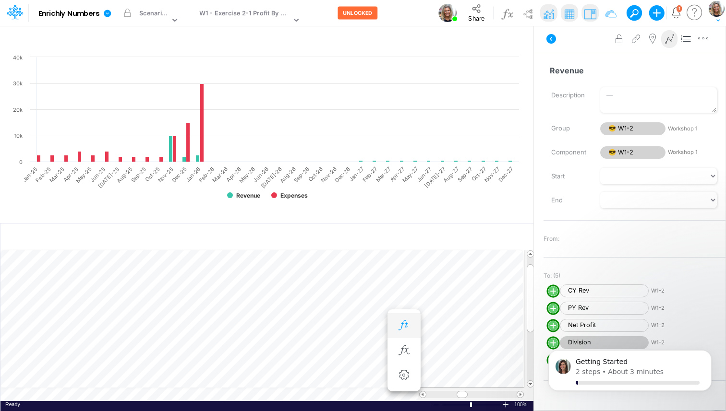
click at [400, 318] on button "button" at bounding box center [404, 325] width 18 height 19
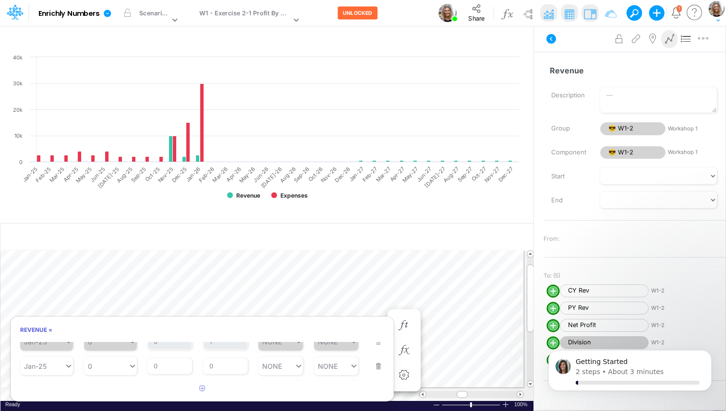
scroll to position [24, 0]
click at [173, 364] on input "0" at bounding box center [169, 365] width 45 height 16
type input "10"
click at [222, 360] on article "Starting Period Jan-23 Starting Value 0 % Growth Rate 0 Repeats Every 1 Min Val…" at bounding box center [202, 361] width 383 height 39
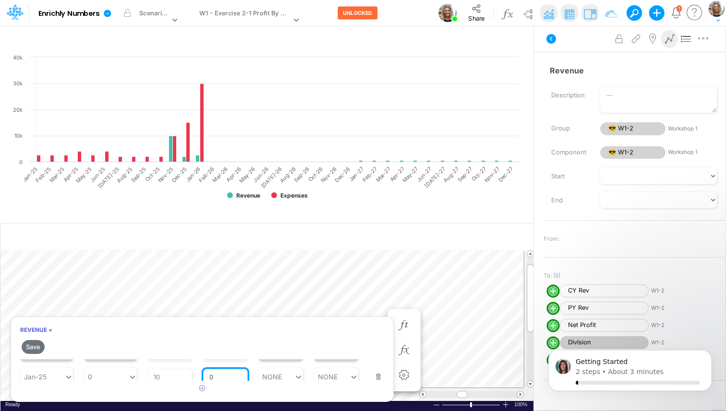
scroll to position [29, 0]
click at [222, 379] on input "0" at bounding box center [225, 377] width 45 height 16
type input "1"
type input "NONE"
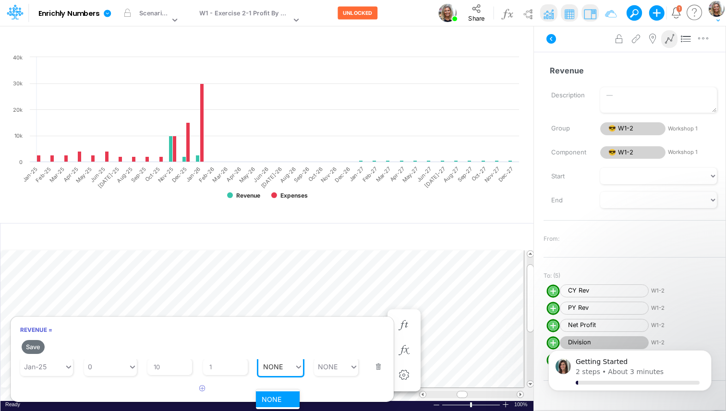
scroll to position [42, 0]
click at [298, 366] on icon at bounding box center [298, 364] width 9 height 10
click at [297, 365] on icon at bounding box center [298, 364] width 9 height 10
click at [283, 387] on div "NONE" at bounding box center [278, 387] width 44 height 16
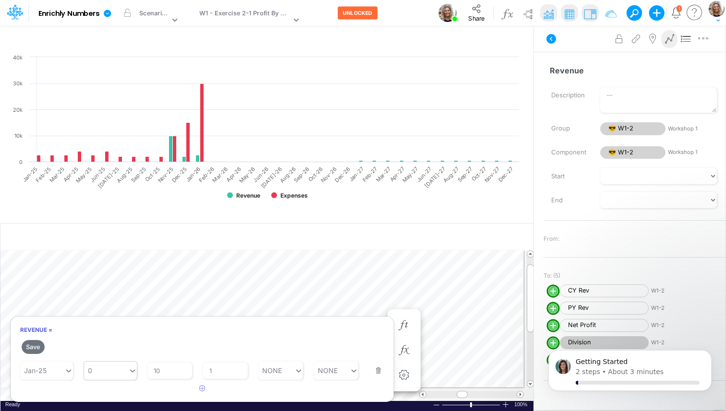
type input "0"
click at [131, 370] on icon at bounding box center [132, 370] width 5 height 3
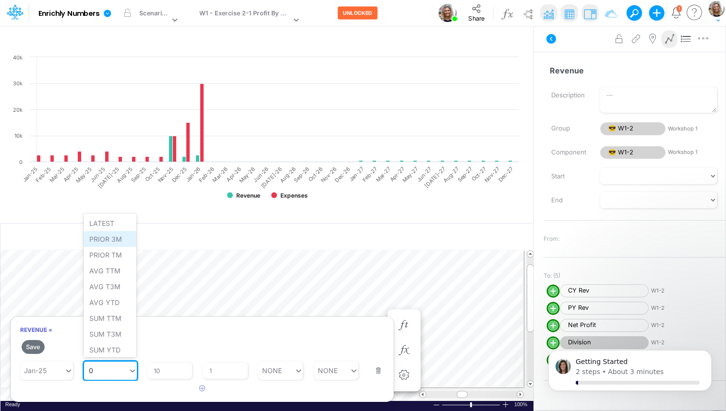
click at [117, 238] on div "PRIOR 3M" at bounding box center [109, 239] width 53 height 16
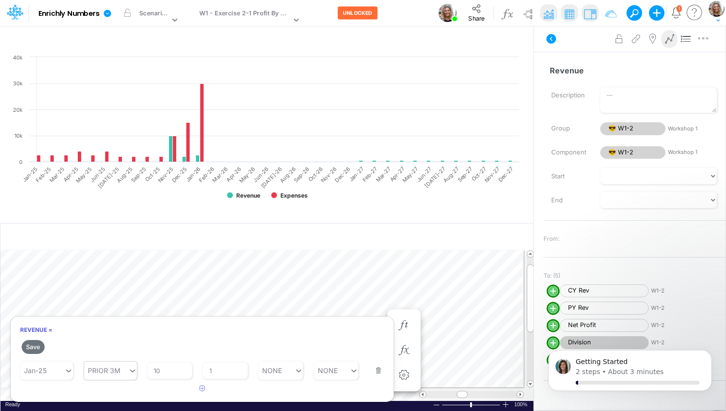
type input "PRIOR 3M"
click at [131, 368] on icon at bounding box center [132, 371] width 9 height 10
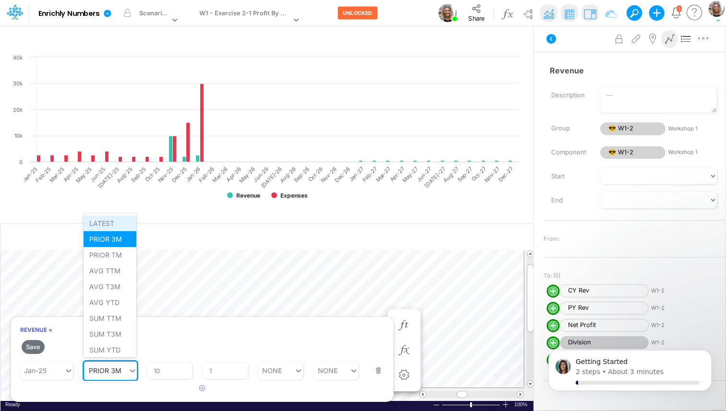
click at [112, 226] on div "LATEST" at bounding box center [109, 223] width 53 height 16
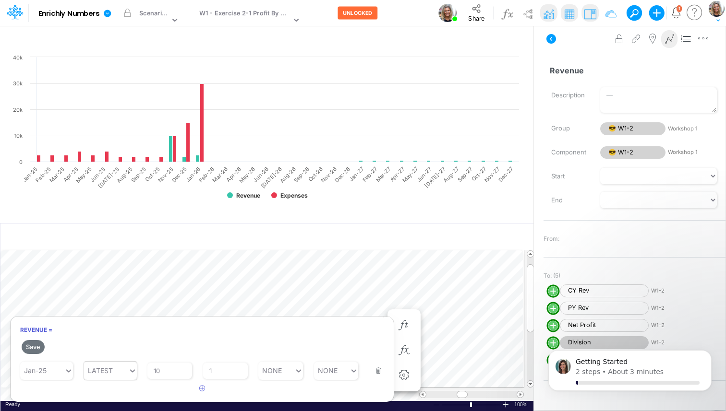
type input "LATEST"
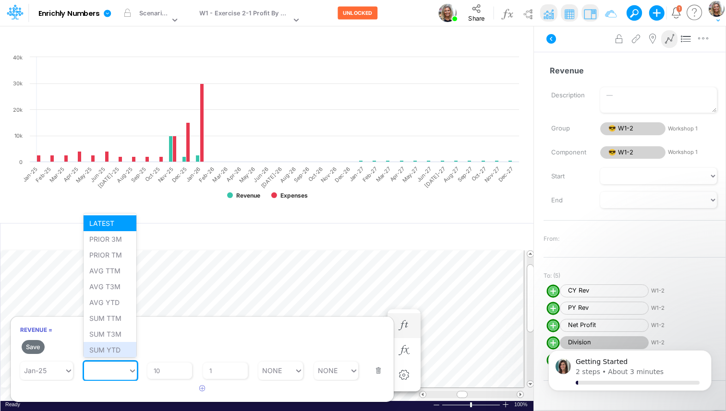
click at [155, 343] on h2 "Save" at bounding box center [202, 346] width 383 height 17
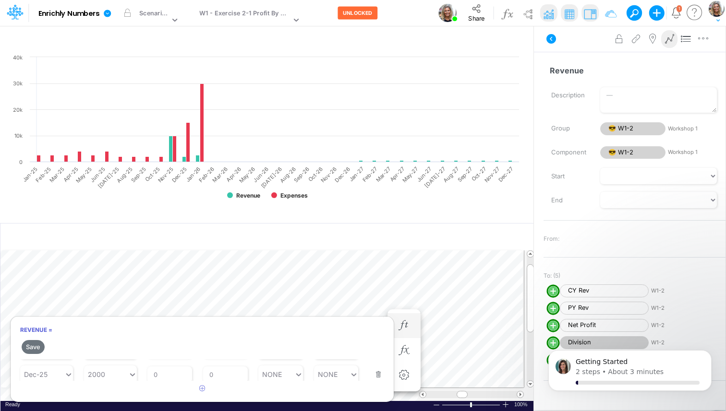
scroll to position [203, 0]
click at [168, 375] on input "0" at bounding box center [169, 374] width 45 height 16
type input "10"
click at [226, 378] on input "0" at bounding box center [225, 374] width 45 height 16
type input "1"
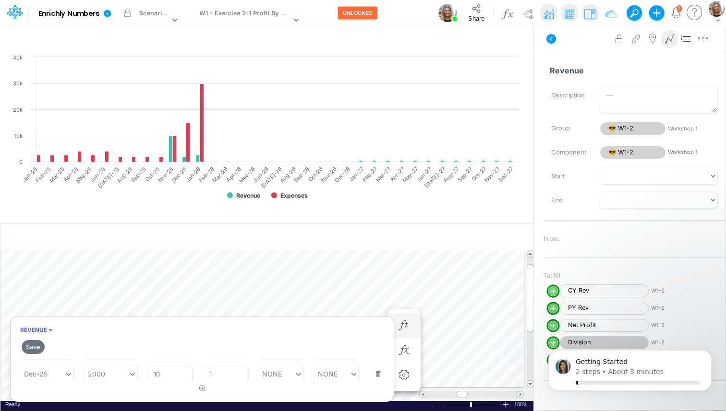
click at [315, 360] on div "Max Value NONE" at bounding box center [336, 368] width 45 height 30
click at [324, 395] on article at bounding box center [202, 389] width 383 height 16
type input "NONE"
click at [325, 393] on div "NONE" at bounding box center [332, 397] width 44 height 16
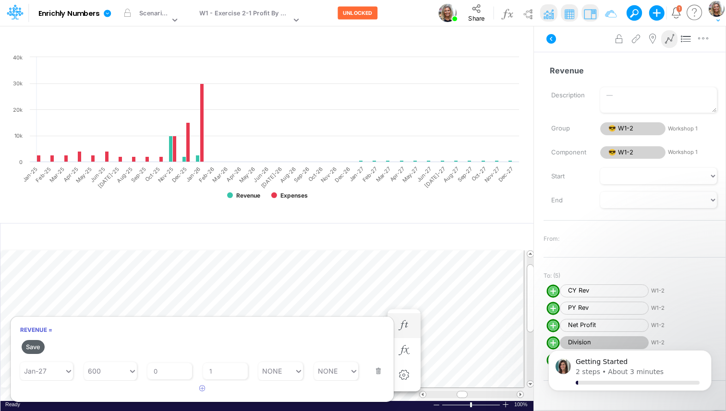
click at [37, 348] on button "Save" at bounding box center [33, 347] width 23 height 14
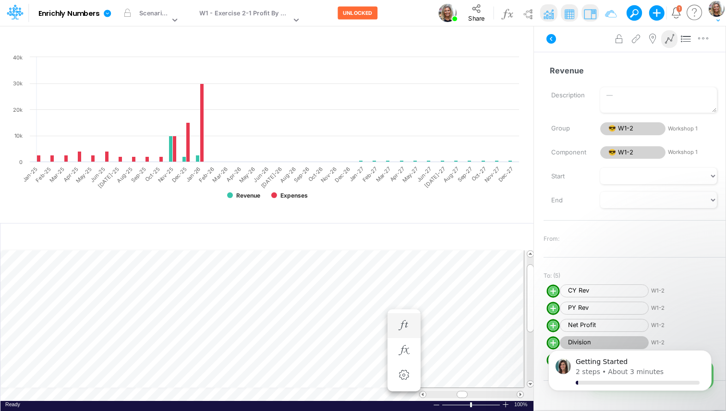
scroll to position [4, 0]
